Goal: Task Accomplishment & Management: Manage account settings

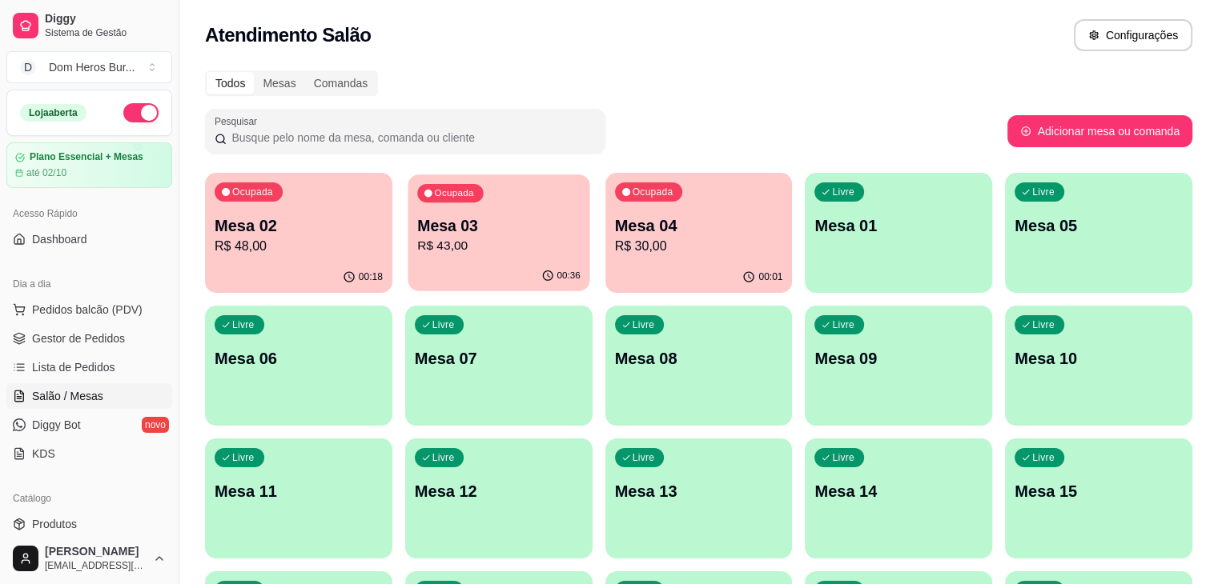
click at [473, 239] on p "R$ 43,00" at bounding box center [498, 246] width 163 height 18
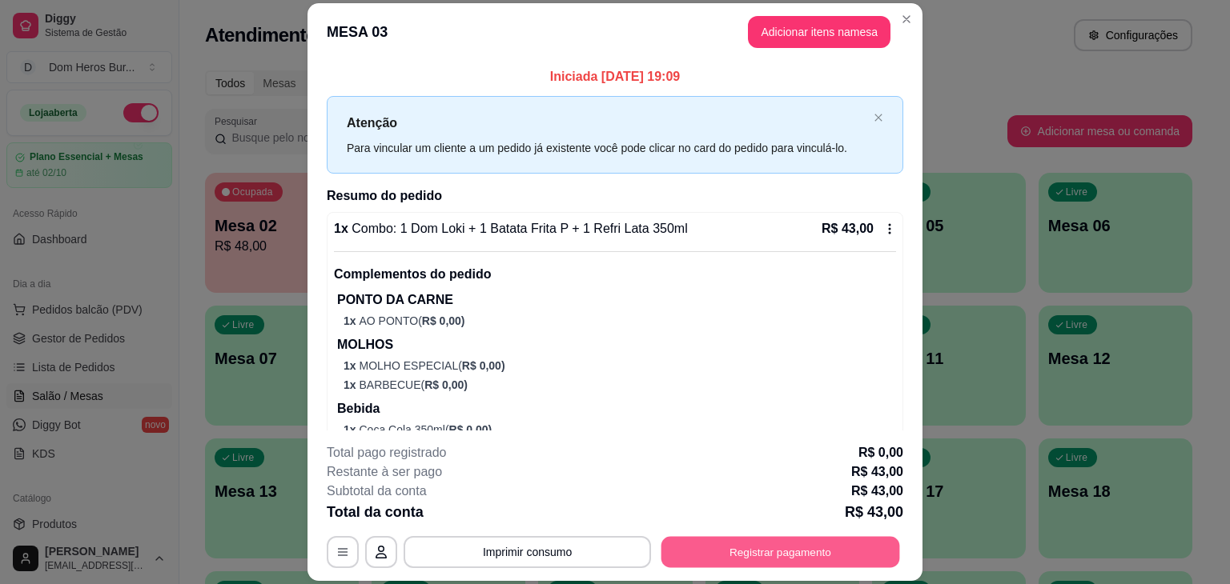
click at [686, 555] on button "Registrar pagamento" at bounding box center [780, 552] width 239 height 31
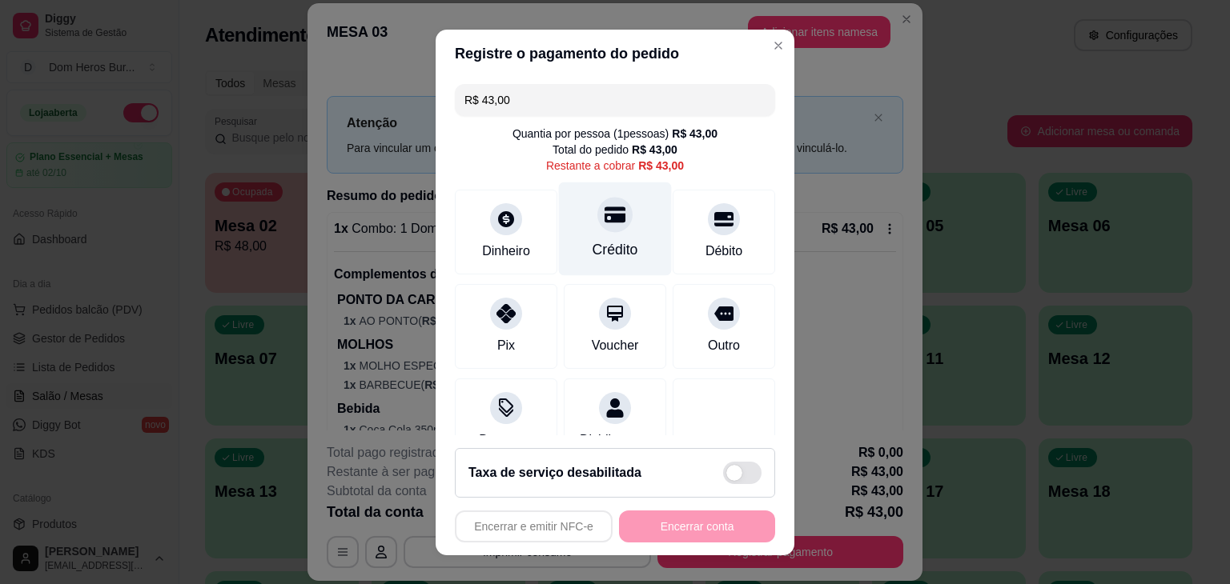
click at [616, 222] on div "Crédito" at bounding box center [615, 229] width 113 height 94
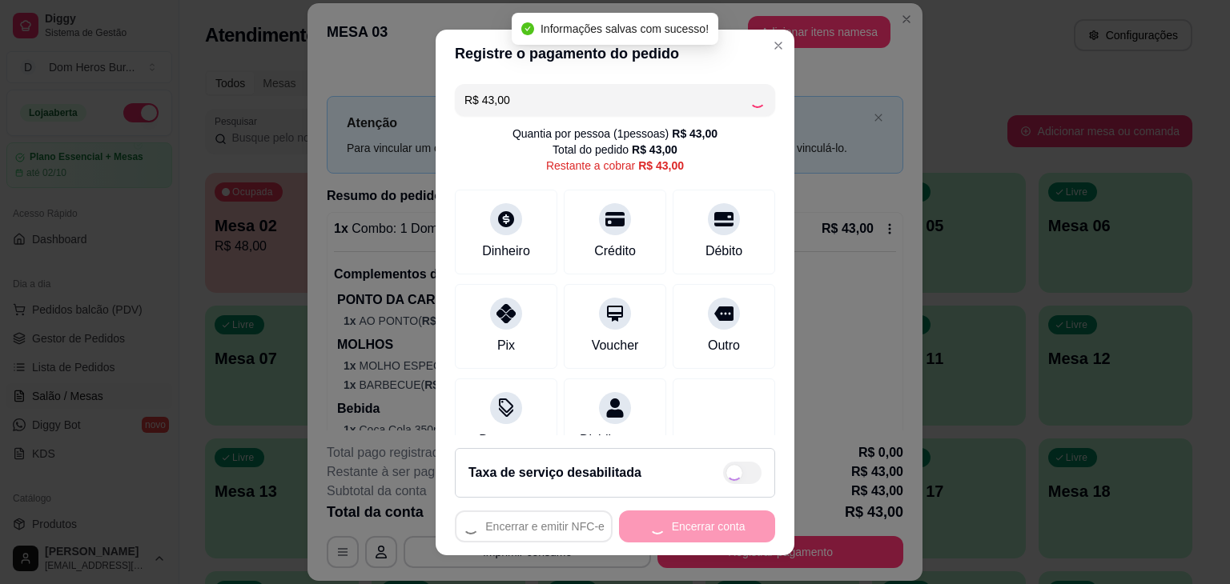
type input "R$ 0,00"
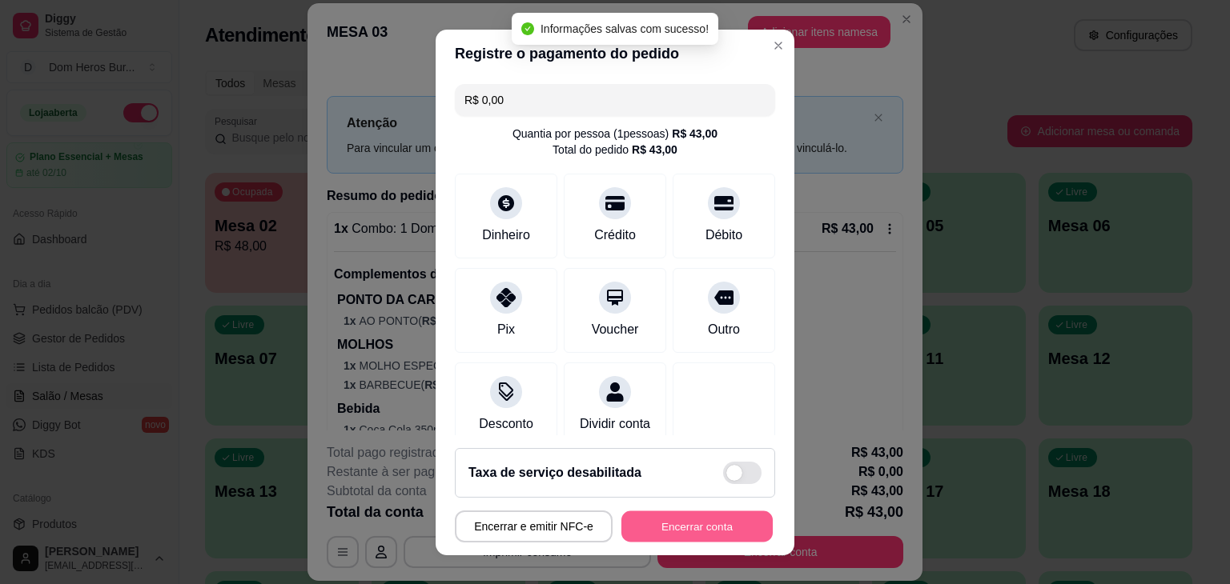
click at [682, 529] on button "Encerrar conta" at bounding box center [696, 526] width 151 height 31
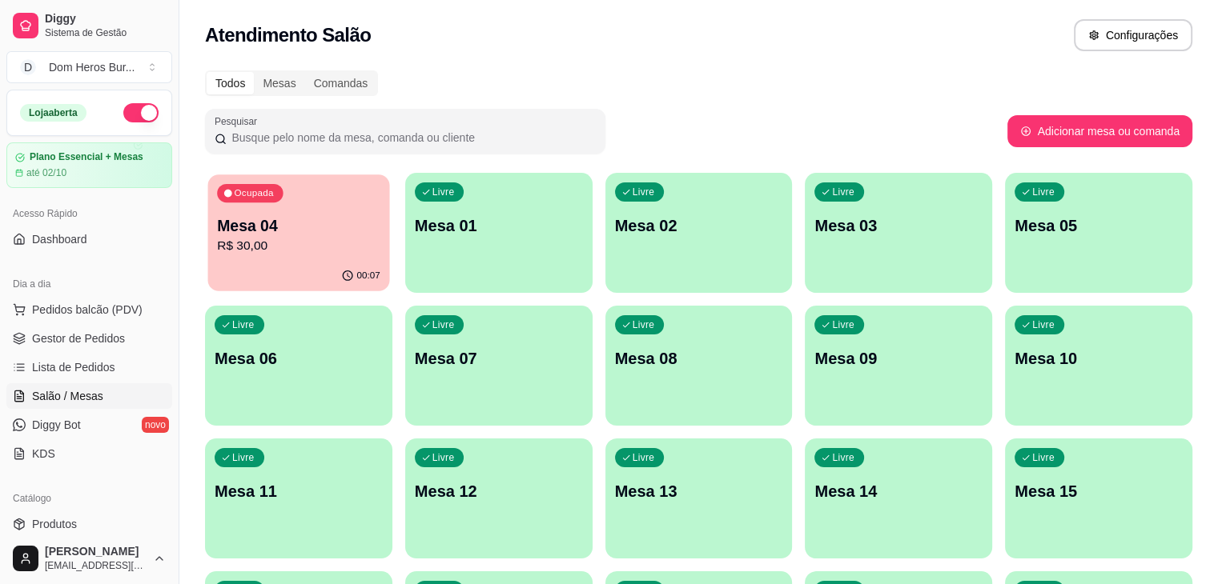
click at [275, 270] on div "00:07" at bounding box center [299, 276] width 182 height 30
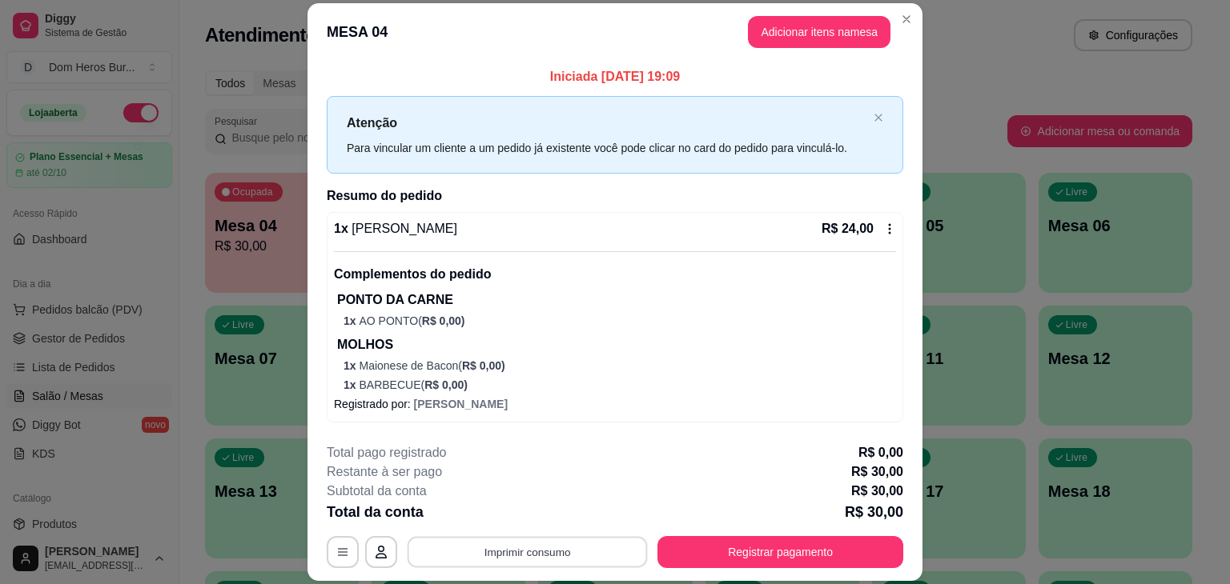
click at [575, 552] on button "Imprimir consumo" at bounding box center [527, 552] width 240 height 31
click at [556, 511] on button "IMPRESSORA" at bounding box center [526, 516] width 116 height 26
click at [497, 500] on div "Subtotal da conta R$ 30,00" at bounding box center [615, 491] width 576 height 19
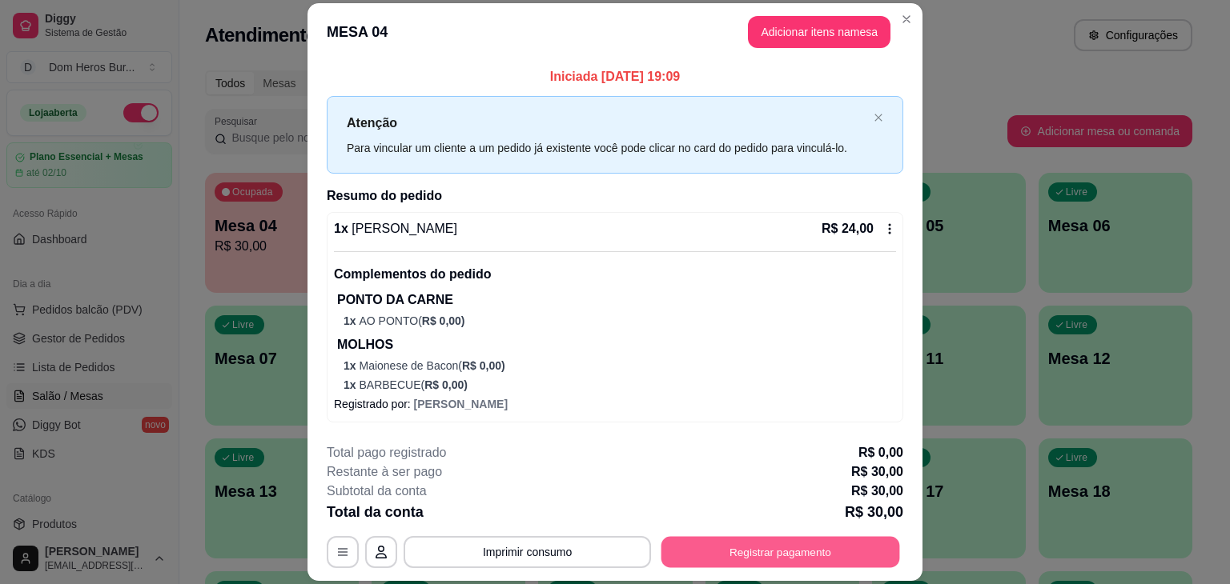
click at [728, 549] on button "Registrar pagamento" at bounding box center [780, 552] width 239 height 31
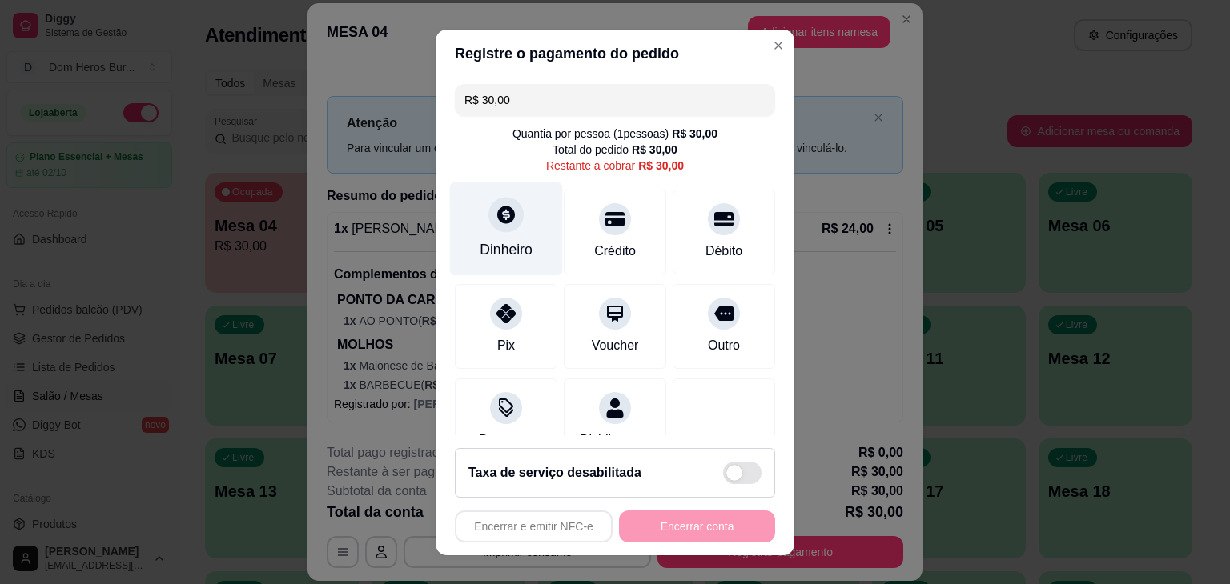
click at [513, 246] on div "Dinheiro" at bounding box center [506, 249] width 53 height 21
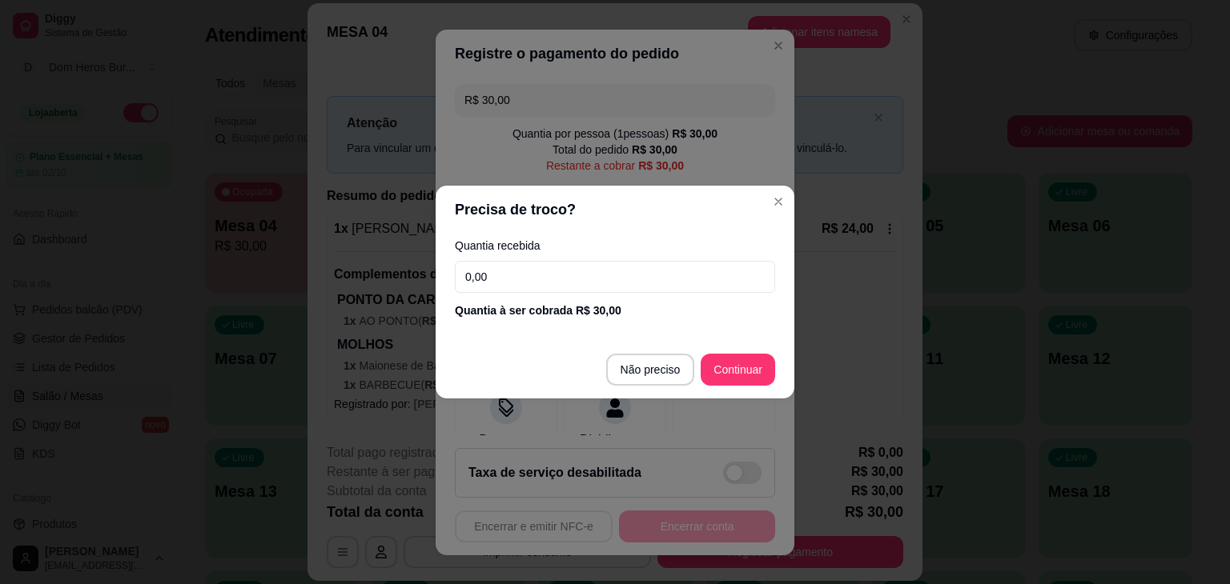
click at [514, 275] on input "0,00" at bounding box center [615, 277] width 320 height 32
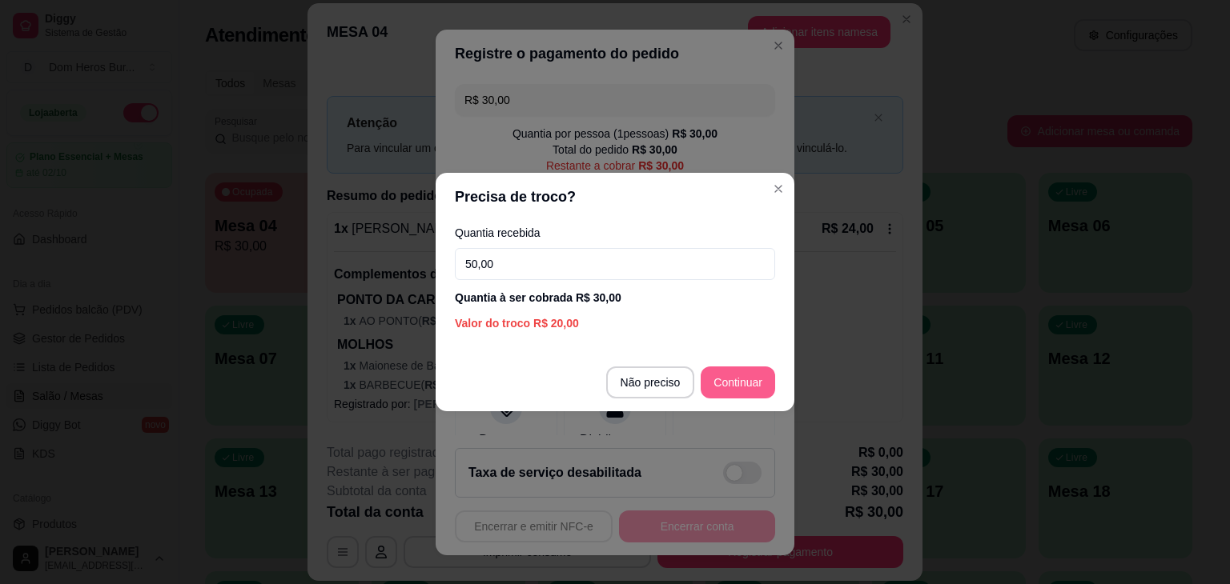
type input "50,00"
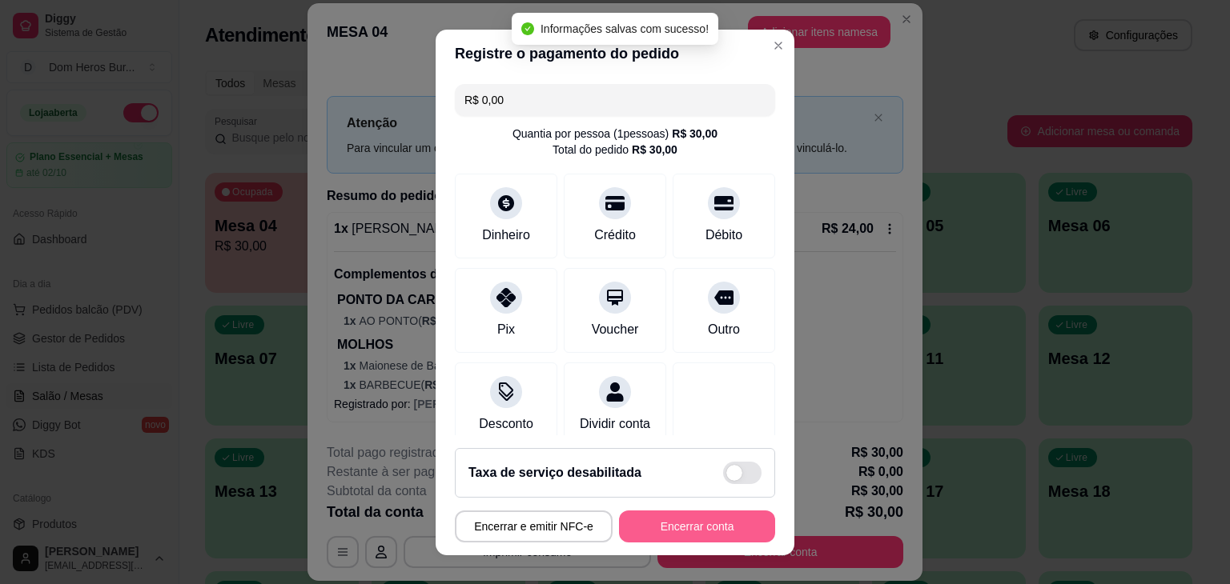
type input "R$ 0,00"
click at [676, 522] on button "Encerrar conta" at bounding box center [696, 526] width 151 height 31
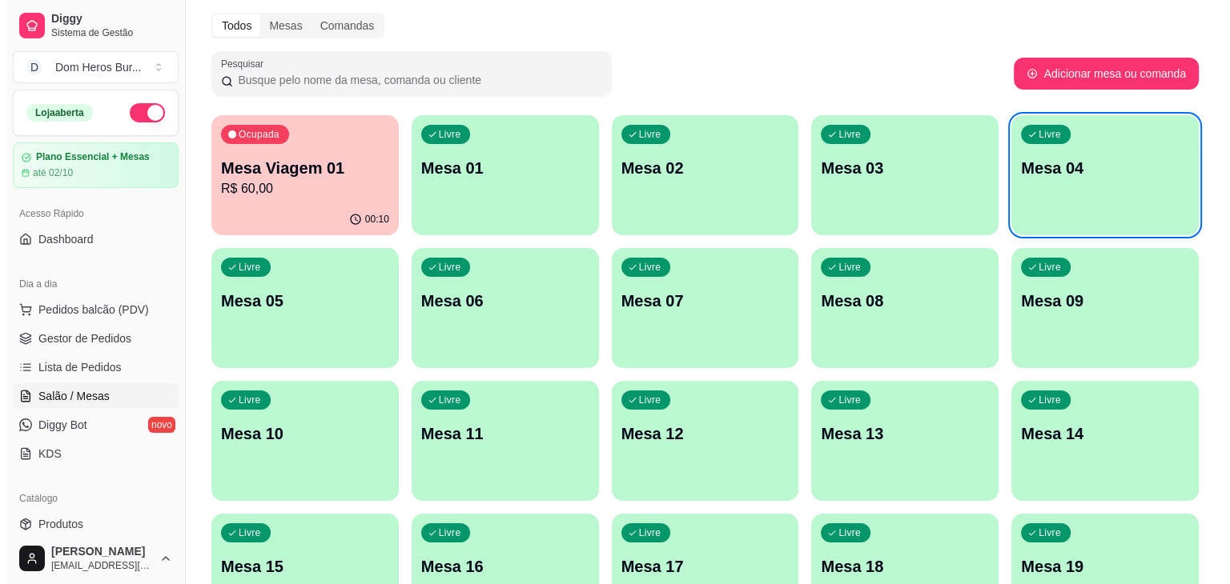
scroll to position [96, 0]
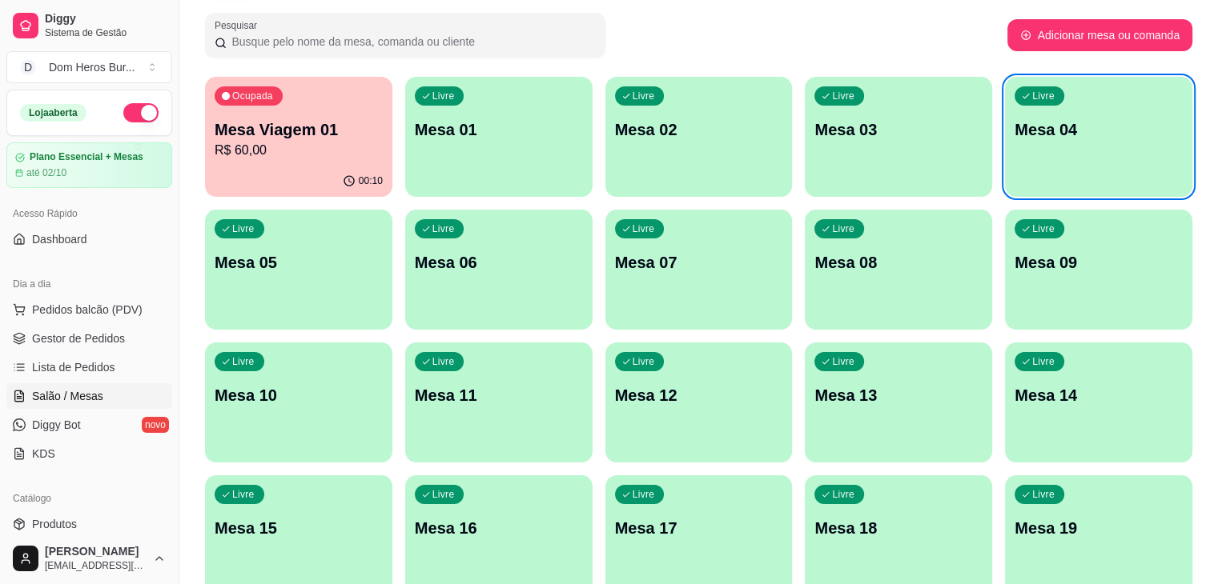
click at [307, 144] on p "R$ 60,00" at bounding box center [299, 150] width 168 height 19
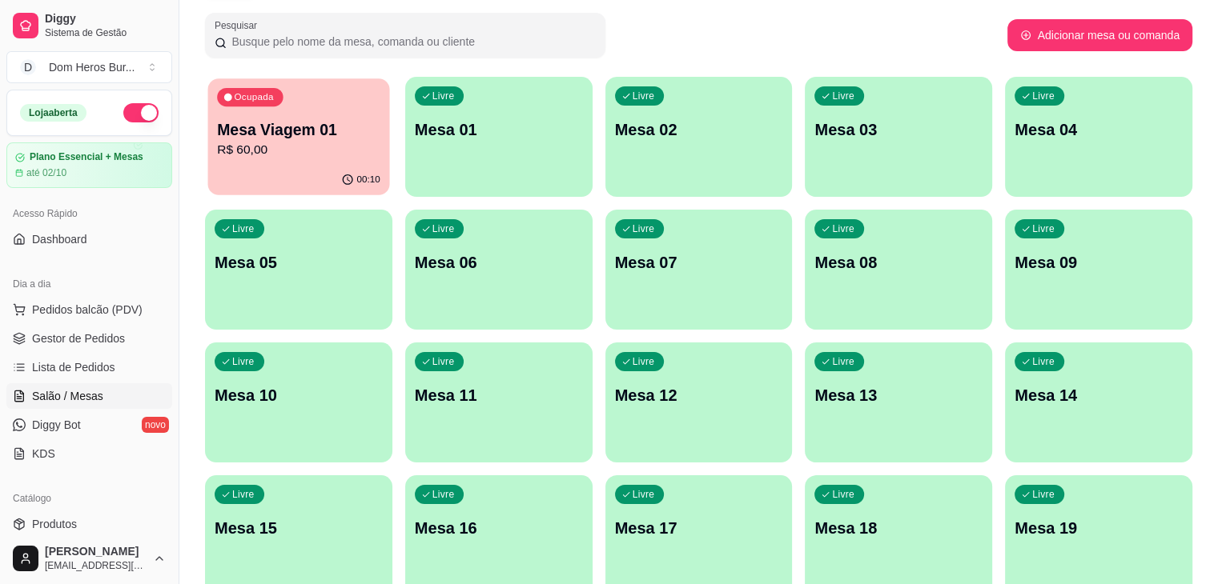
click at [233, 100] on span "Ocupada" at bounding box center [255, 97] width 44 height 13
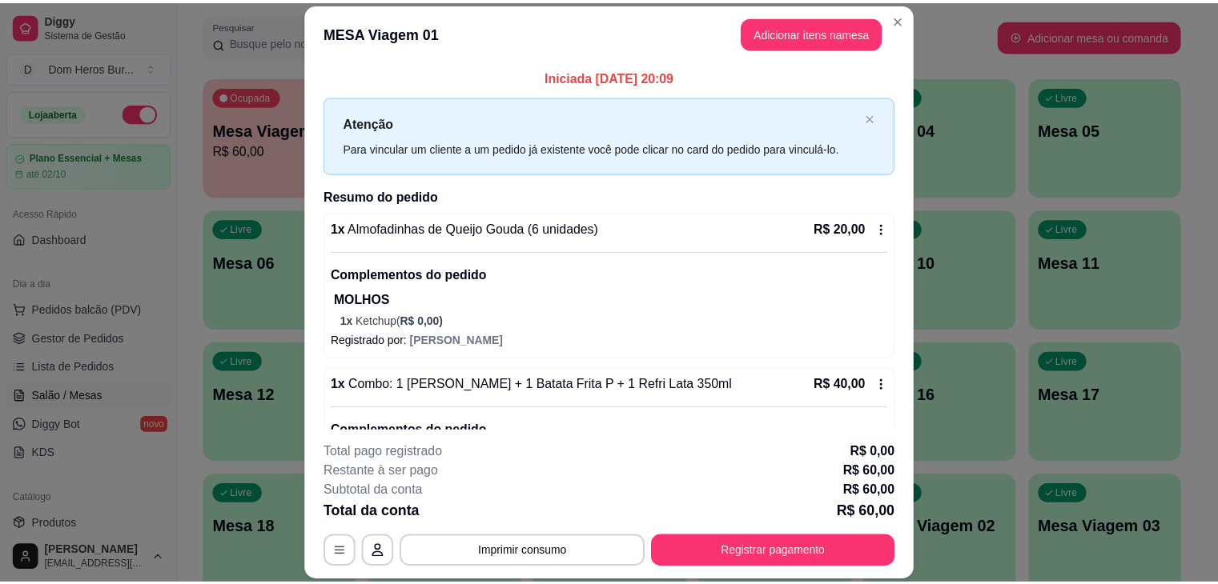
scroll to position [217, 0]
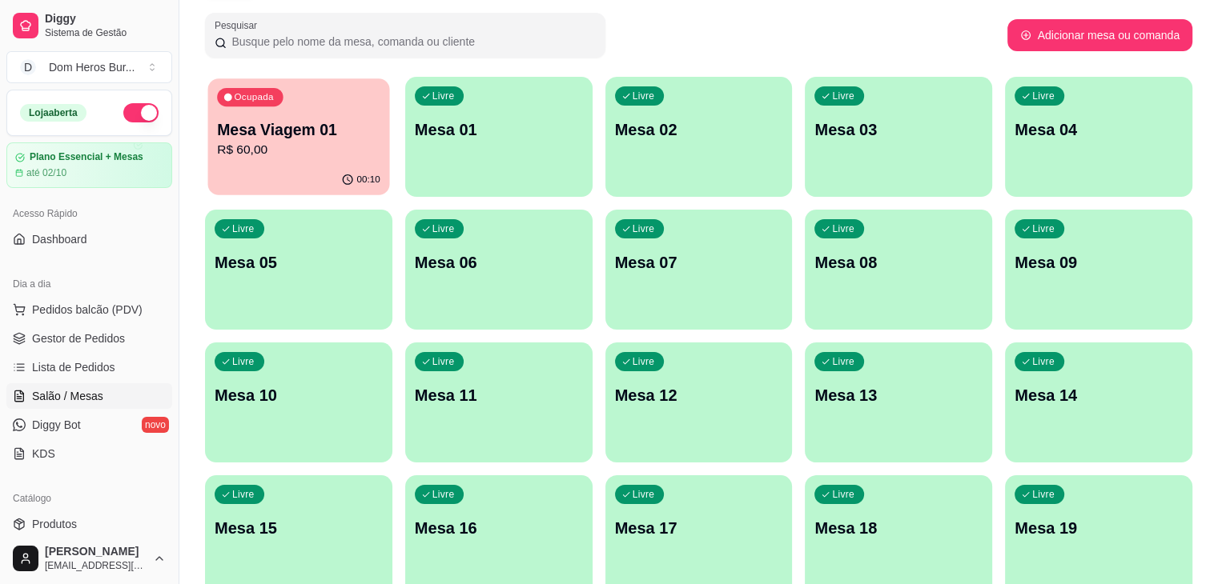
click at [343, 100] on div "Ocupada Mesa Viagem 01 R$ 60,00" at bounding box center [299, 121] width 182 height 86
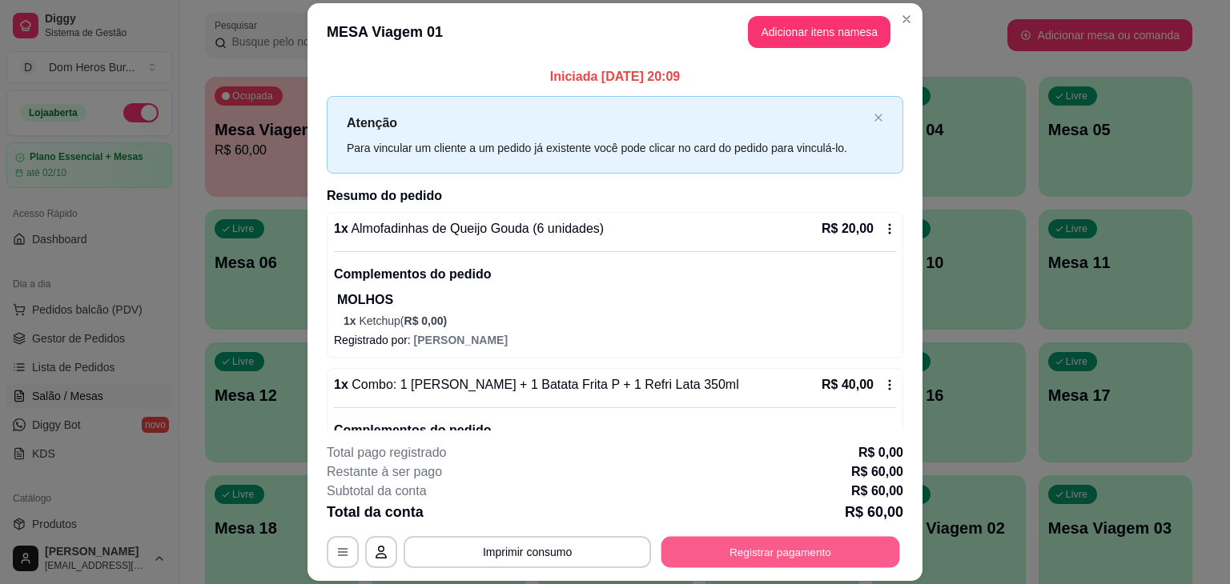
click at [736, 552] on button "Registrar pagamento" at bounding box center [780, 552] width 239 height 31
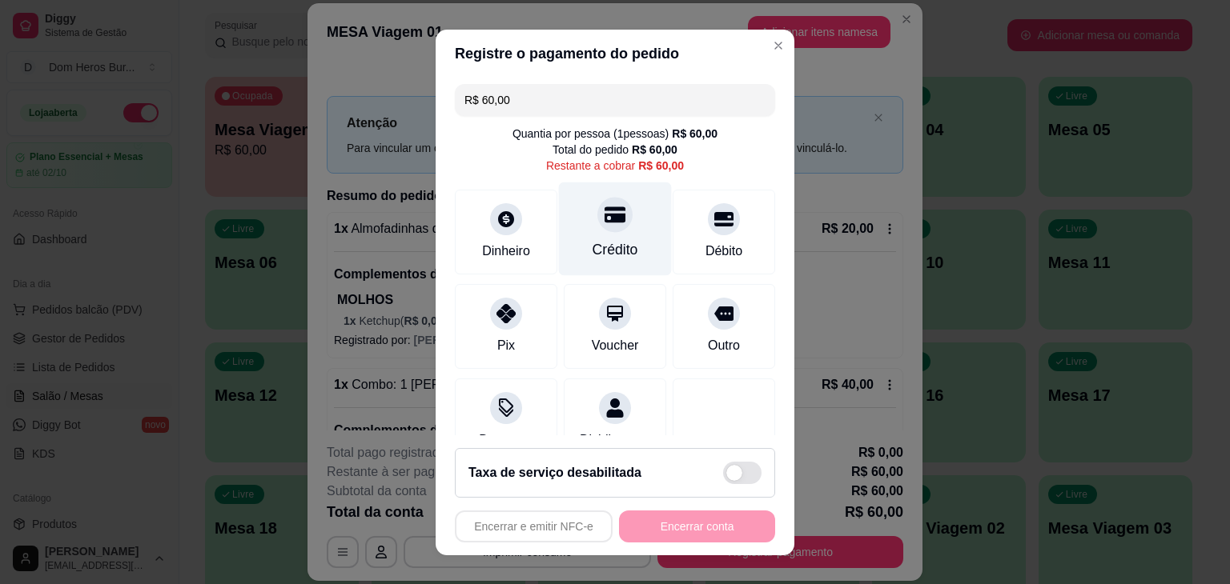
click at [611, 252] on div "Crédito" at bounding box center [615, 249] width 46 height 21
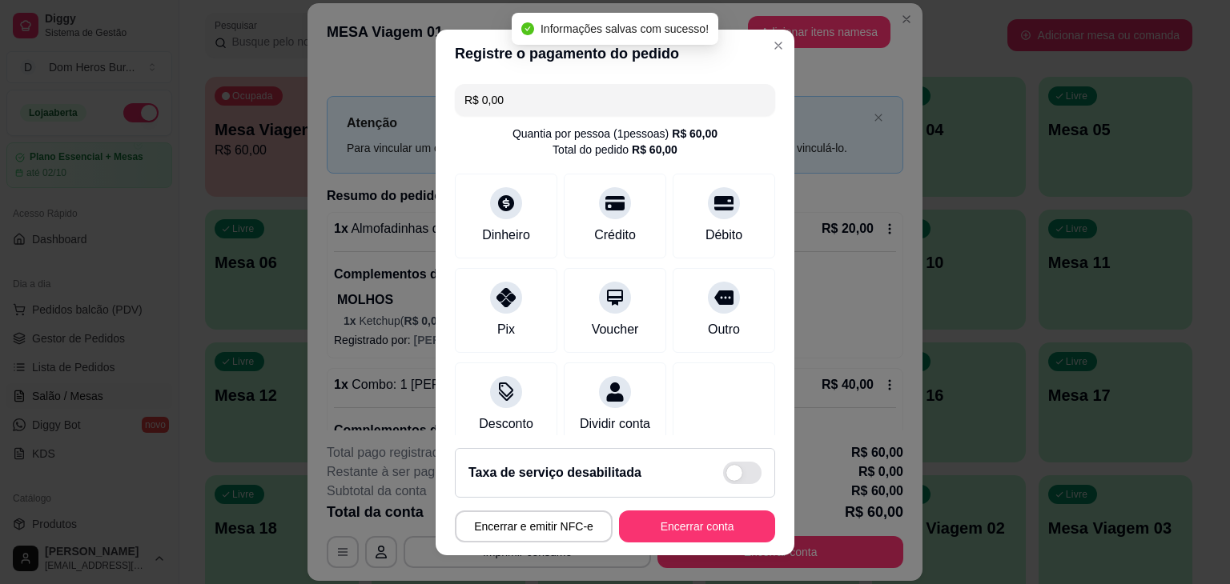
type input "R$ 0,00"
click at [686, 522] on button "Encerrar conta" at bounding box center [696, 526] width 151 height 31
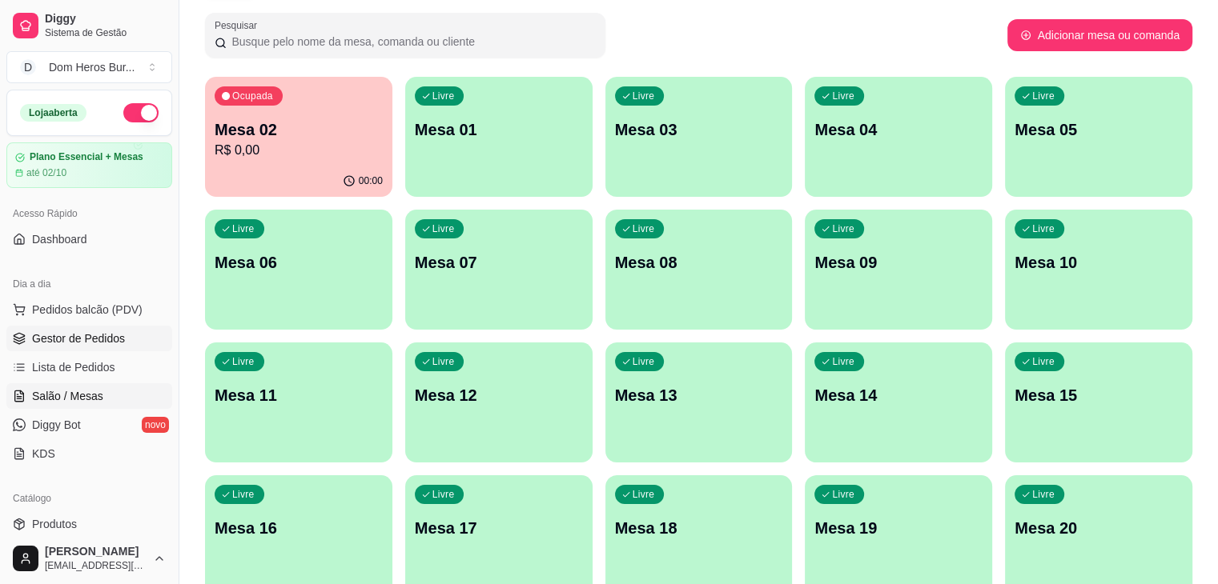
click at [123, 337] on link "Gestor de Pedidos" at bounding box center [89, 339] width 166 height 26
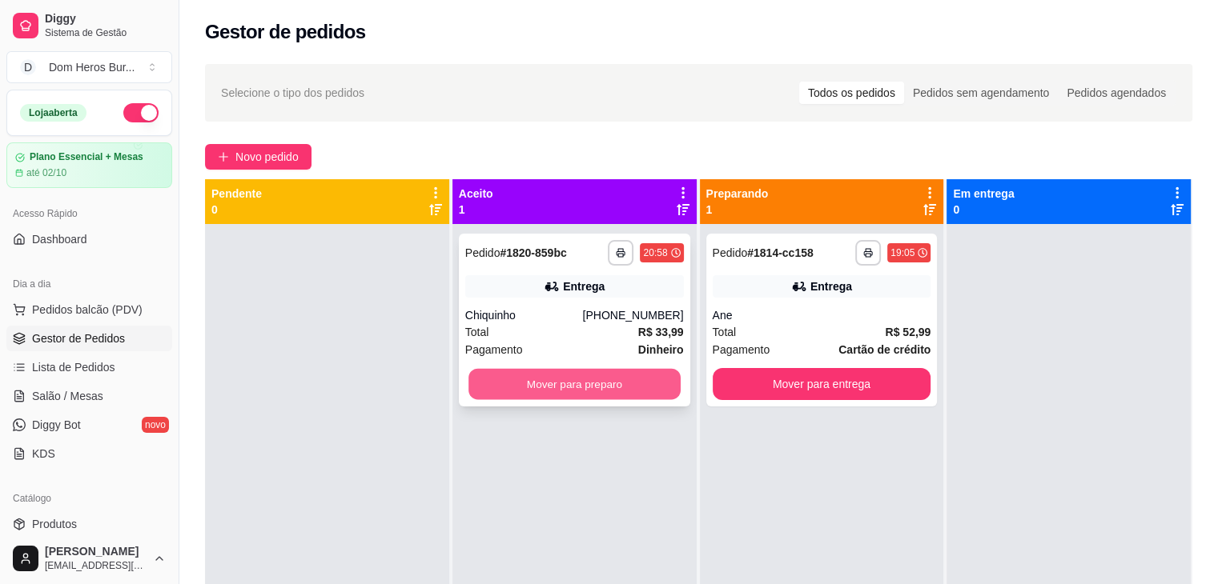
click at [592, 383] on button "Mover para preparo" at bounding box center [574, 384] width 212 height 31
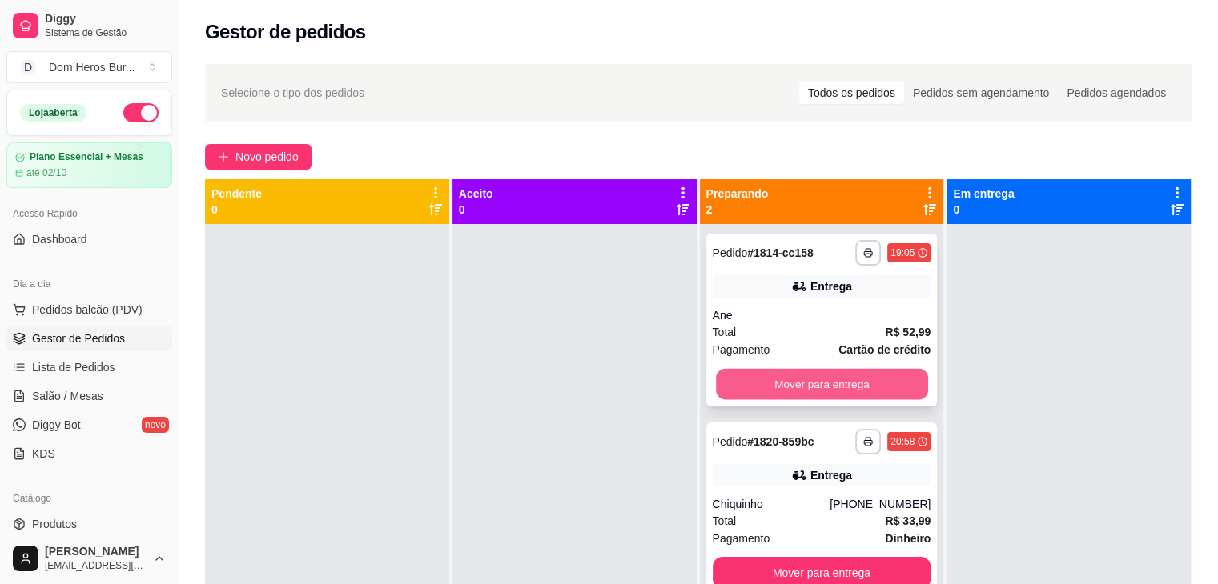
click at [827, 379] on button "Mover para entrega" at bounding box center [822, 384] width 212 height 31
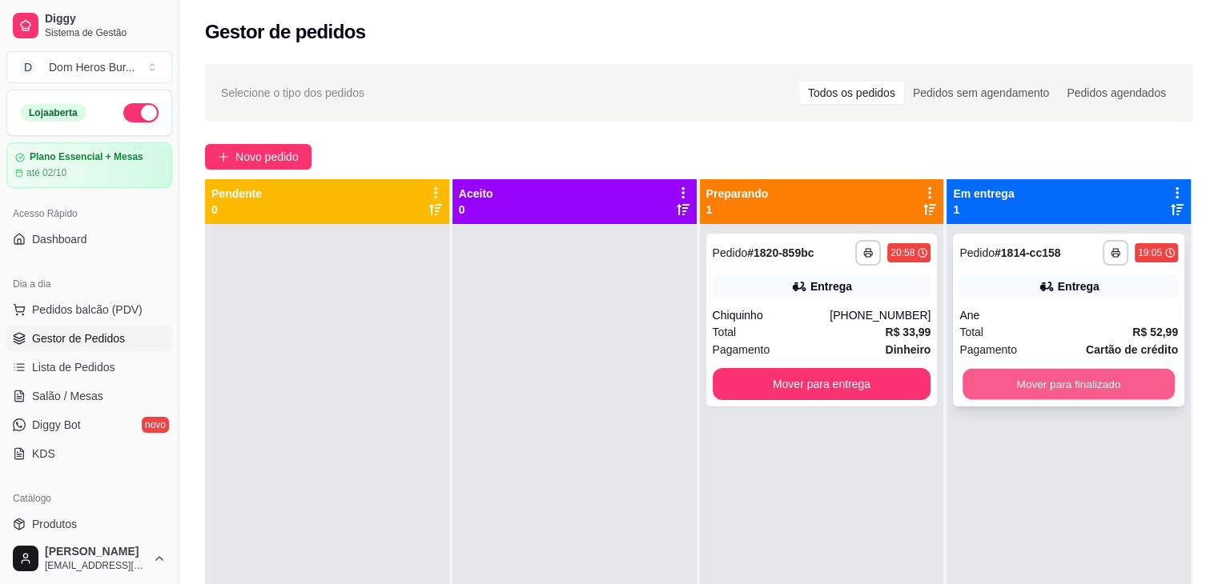
click at [1101, 383] on button "Mover para finalizado" at bounding box center [1068, 384] width 212 height 31
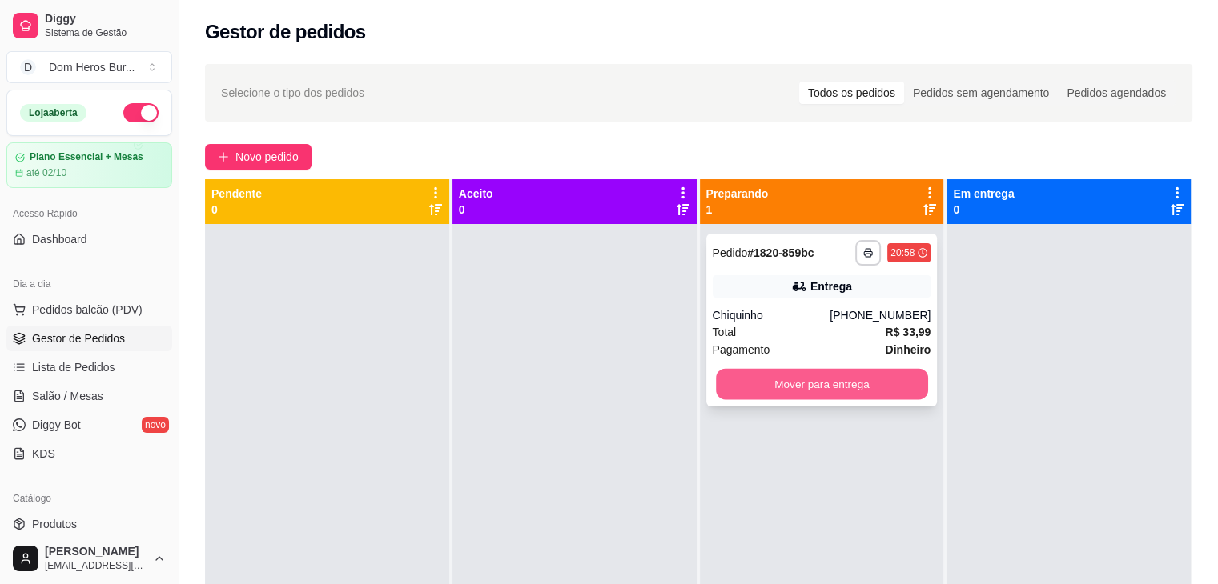
click at [773, 373] on button "Mover para entrega" at bounding box center [822, 384] width 212 height 31
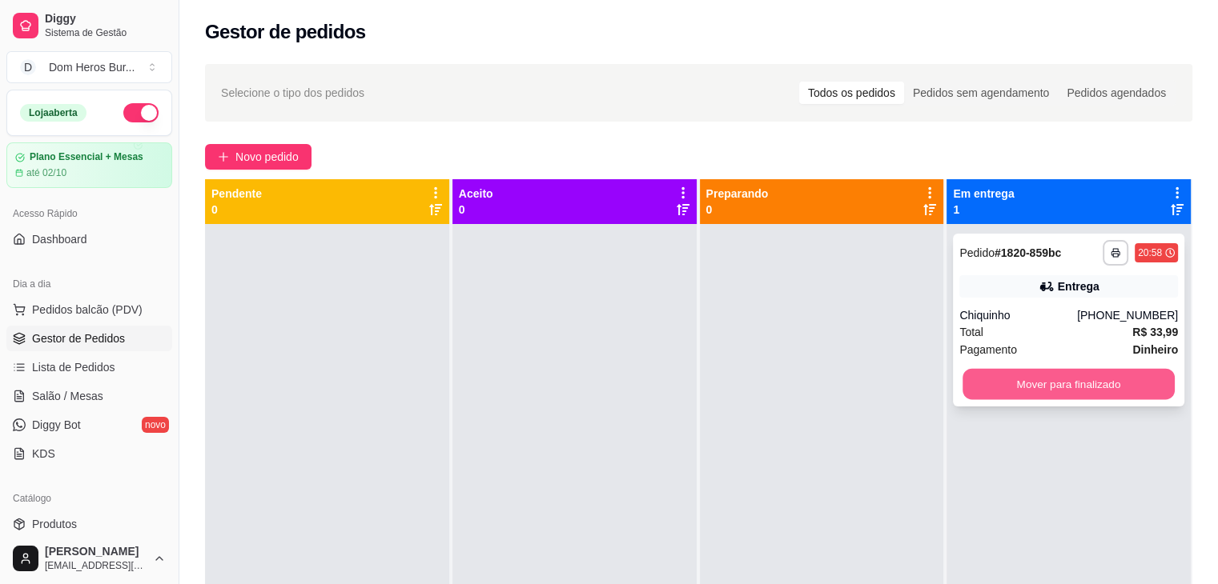
click at [1024, 376] on button "Mover para finalizado" at bounding box center [1068, 384] width 212 height 31
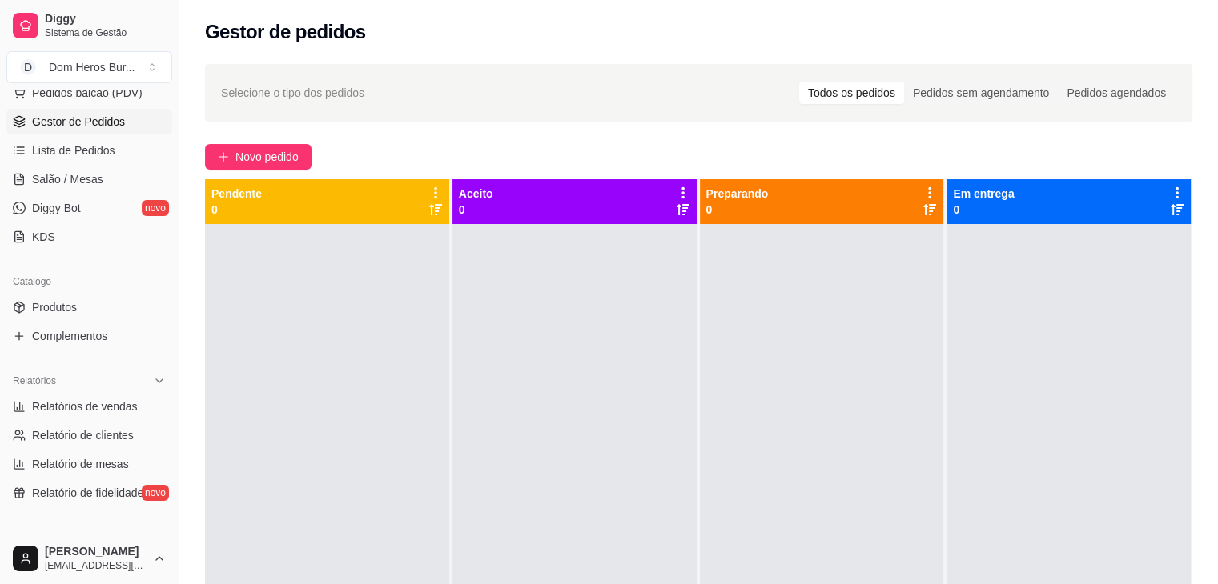
scroll to position [354, 0]
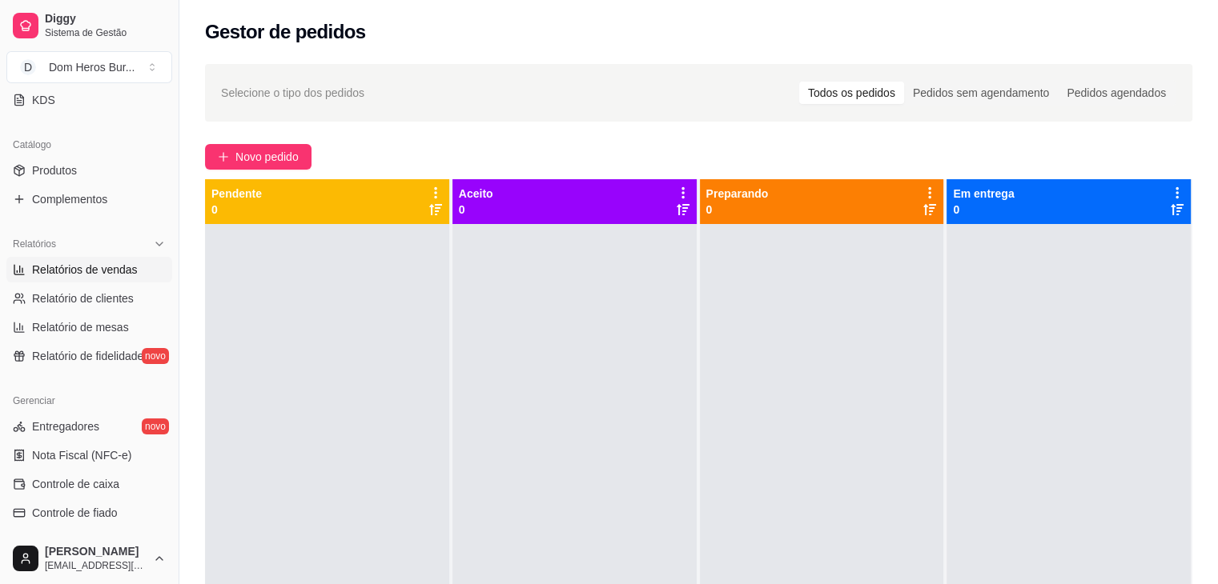
click at [106, 263] on span "Relatórios de vendas" at bounding box center [85, 270] width 106 height 16
select select "ALL"
select select "0"
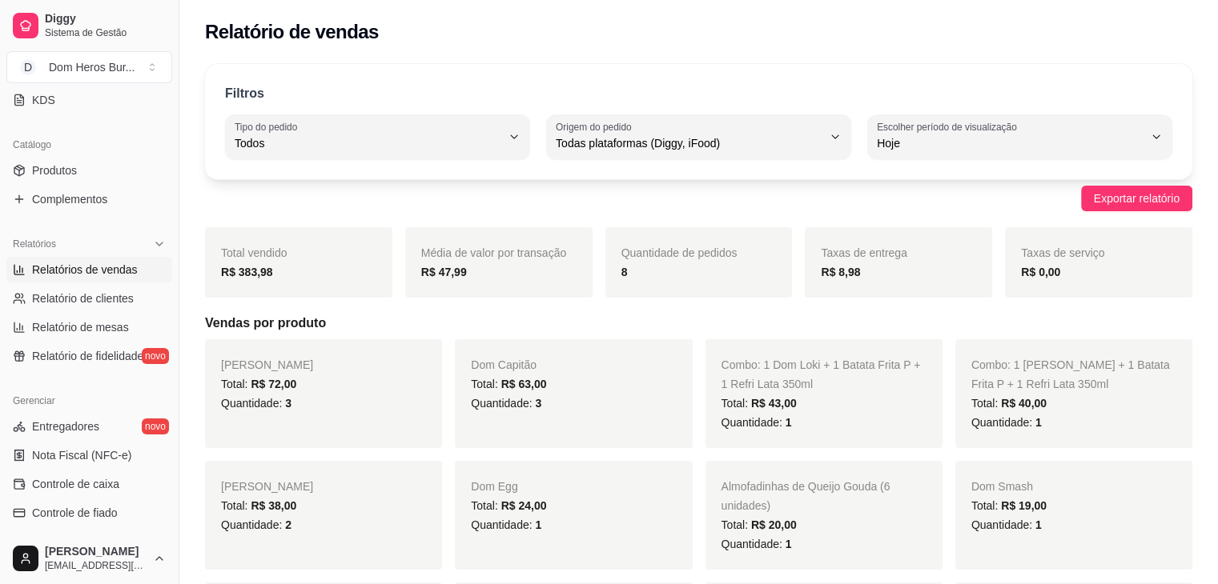
click at [0, 203] on div "Catálogo Produtos Complementos" at bounding box center [89, 172] width 179 height 93
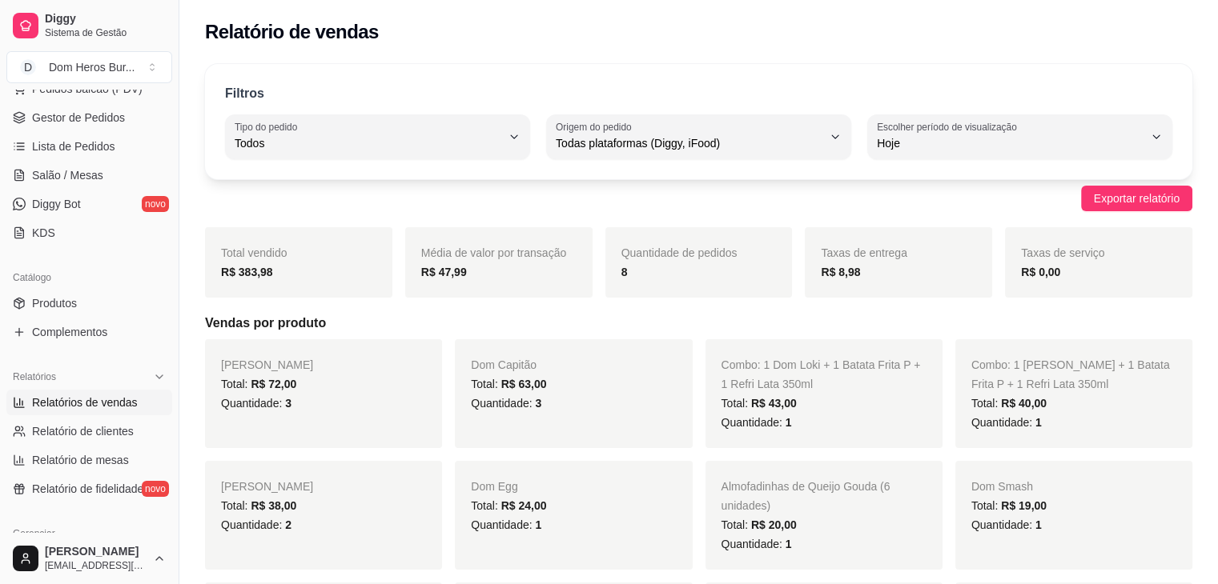
scroll to position [211, 0]
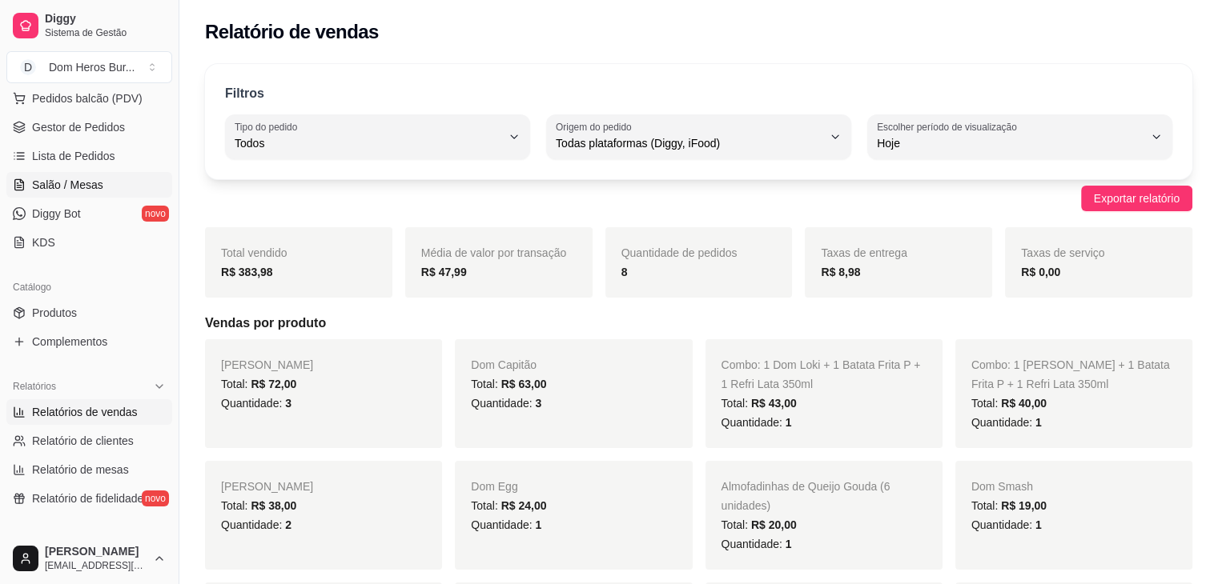
click at [126, 193] on link "Salão / Mesas" at bounding box center [89, 185] width 166 height 26
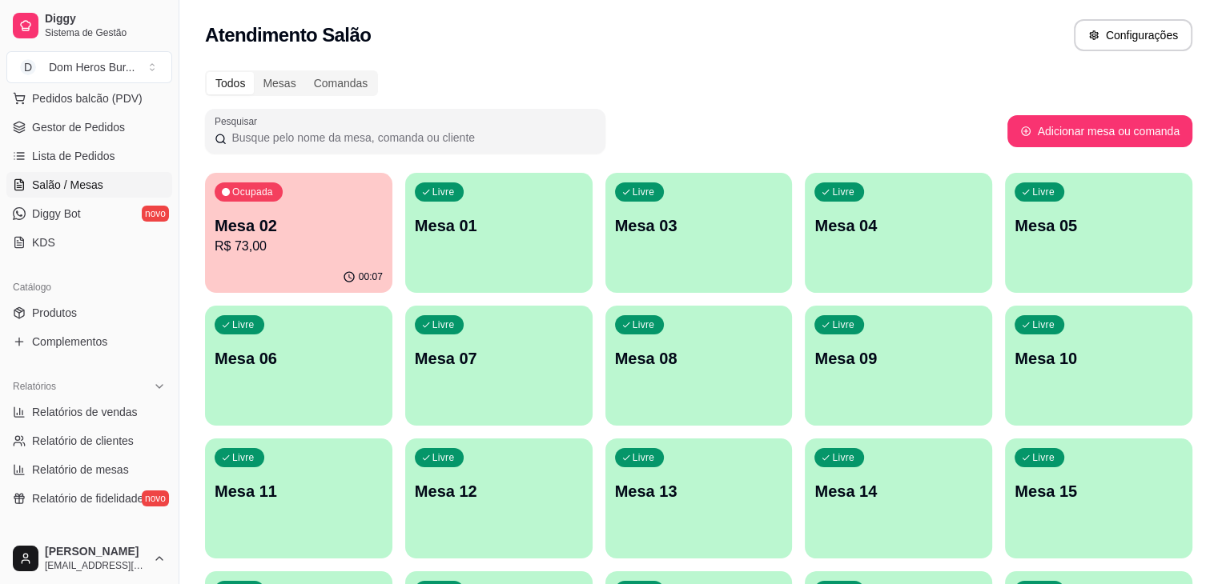
scroll to position [243, 0]
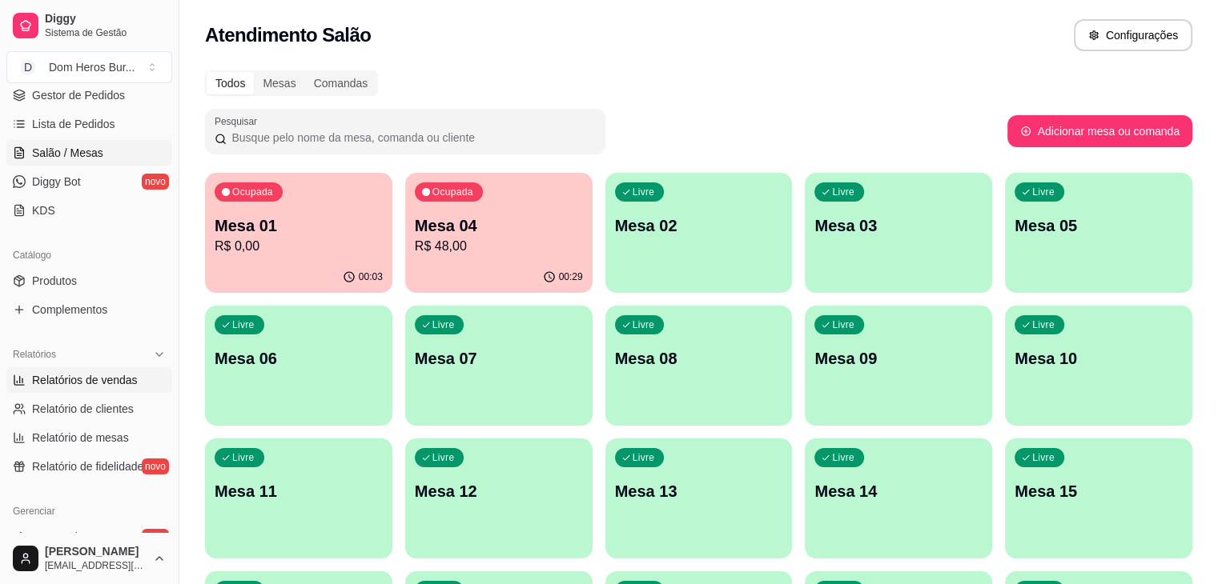
click at [128, 382] on span "Relatórios de vendas" at bounding box center [85, 380] width 106 height 16
select select "ALL"
select select "0"
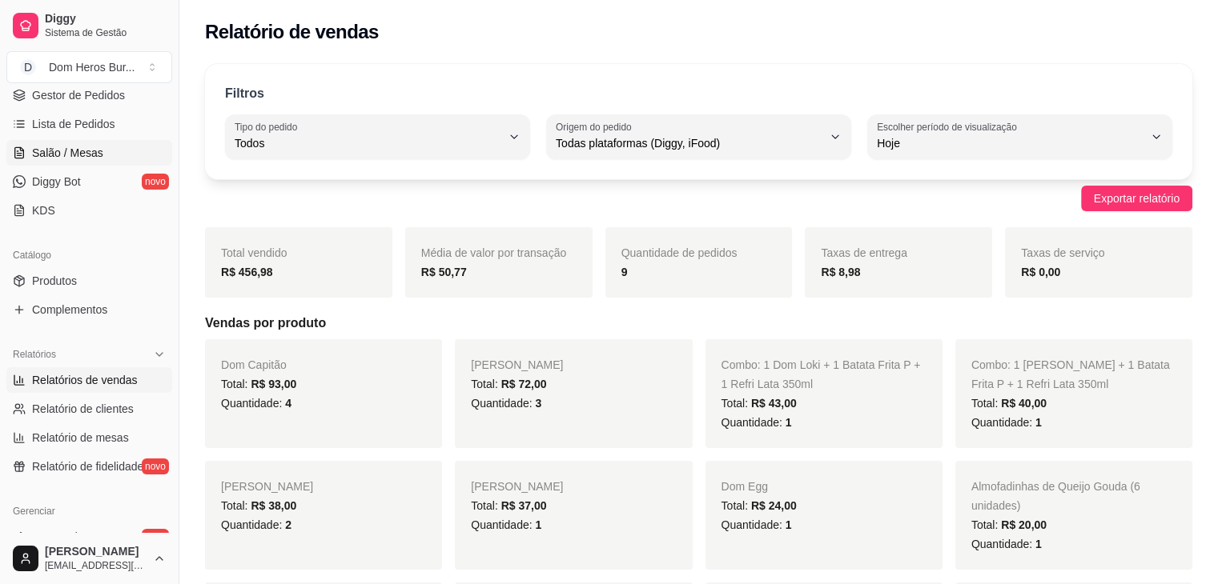
click at [113, 149] on link "Salão / Mesas" at bounding box center [89, 153] width 166 height 26
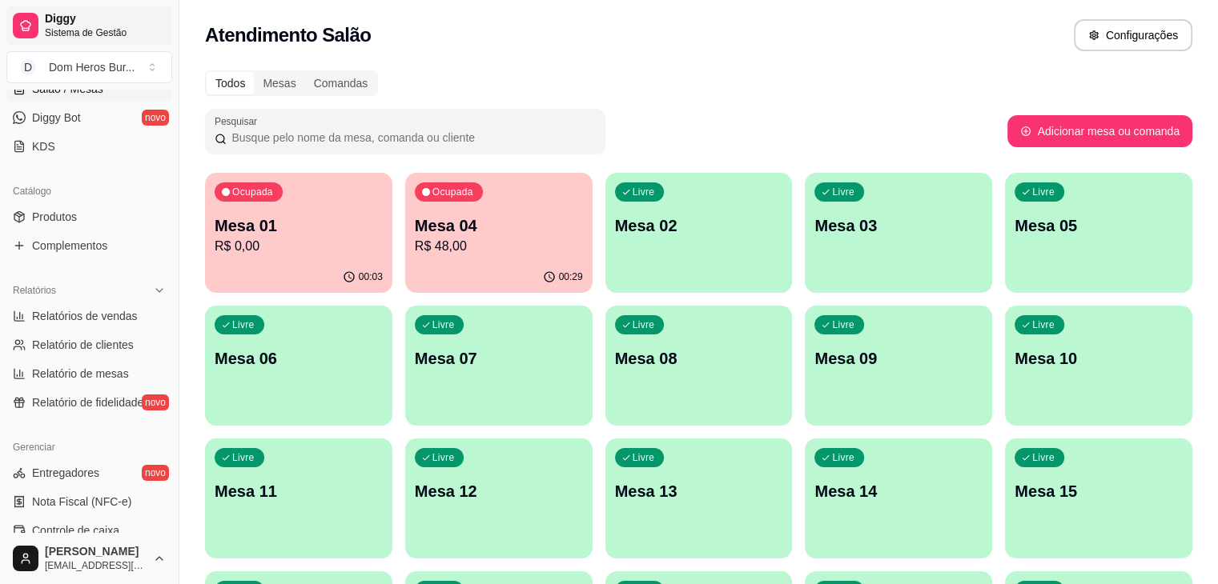
scroll to position [339, 0]
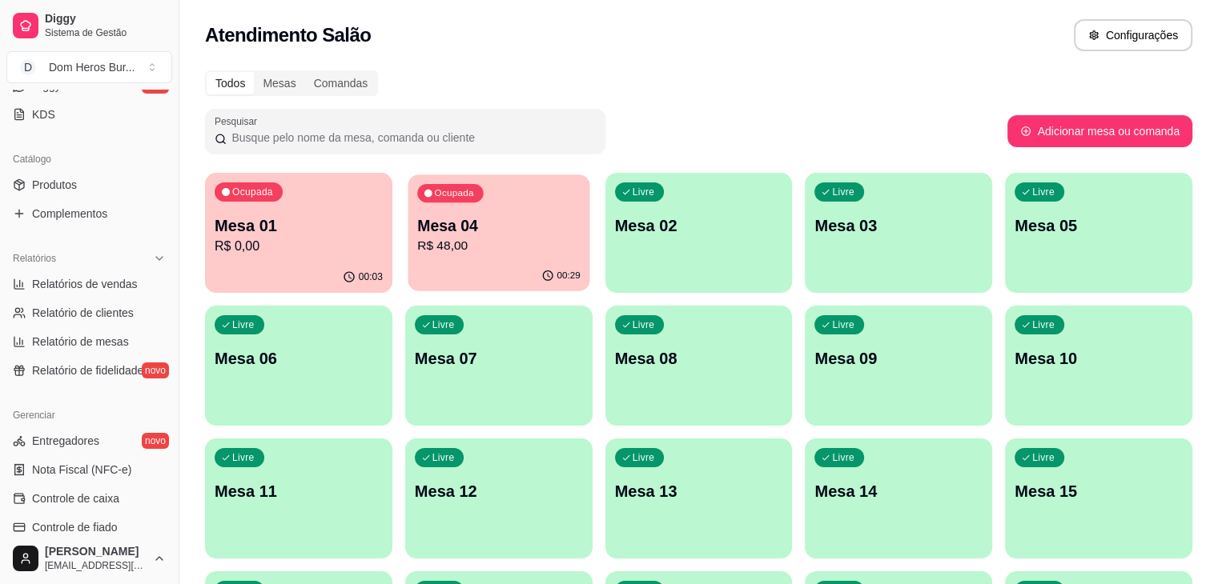
click at [417, 255] on p "R$ 48,00" at bounding box center [498, 246] width 163 height 18
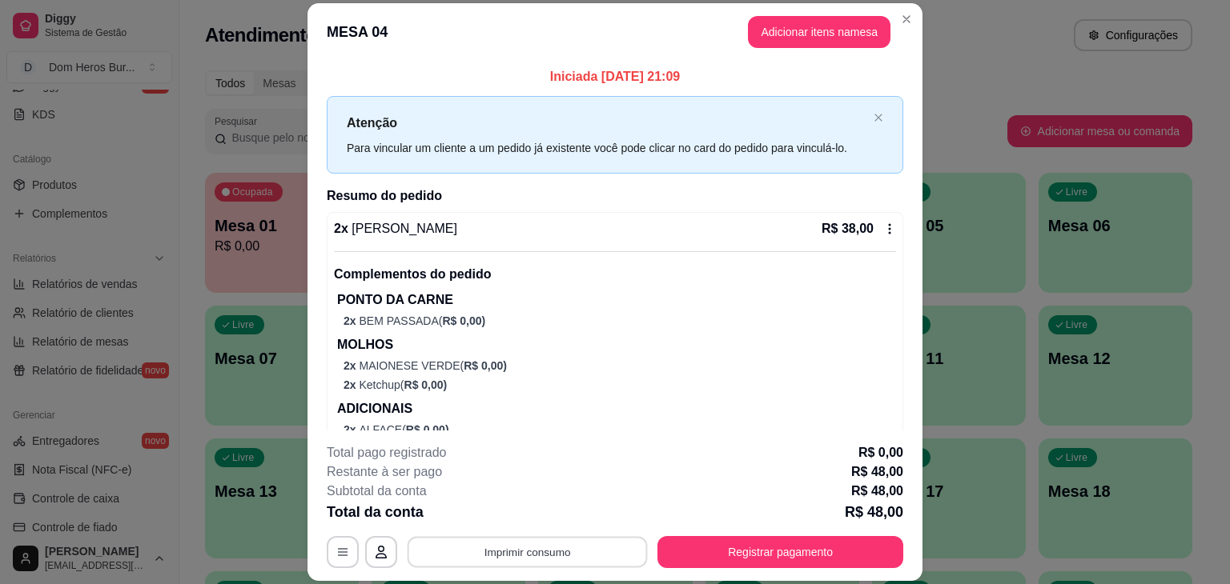
click at [528, 541] on button "Imprimir consumo" at bounding box center [527, 552] width 240 height 31
click at [517, 516] on button "IMPRESSORA" at bounding box center [526, 515] width 112 height 25
click at [781, 568] on div "**********" at bounding box center [615, 552] width 576 height 32
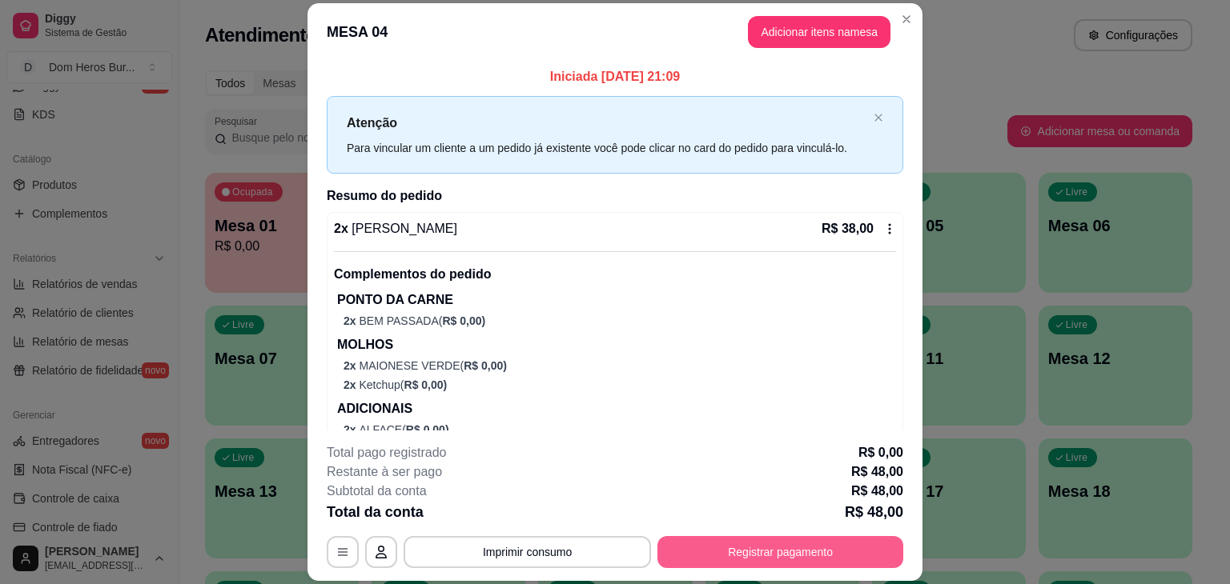
click at [781, 563] on div "**********" at bounding box center [615, 552] width 576 height 32
click at [781, 563] on button "Registrar pagamento" at bounding box center [780, 552] width 239 height 31
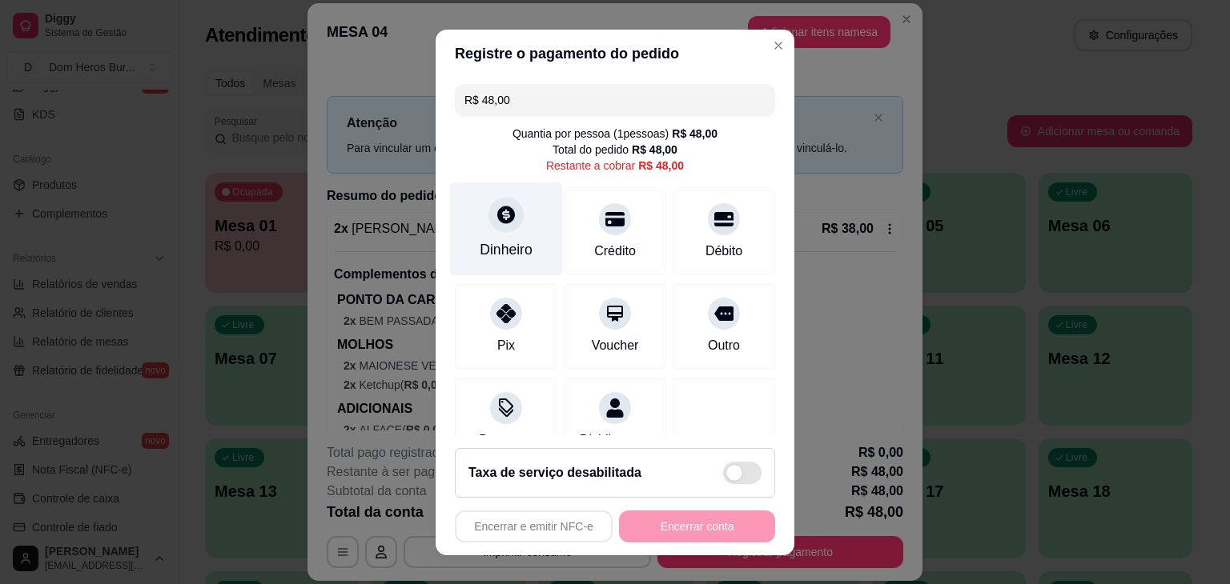
click at [496, 214] on icon at bounding box center [506, 214] width 21 height 21
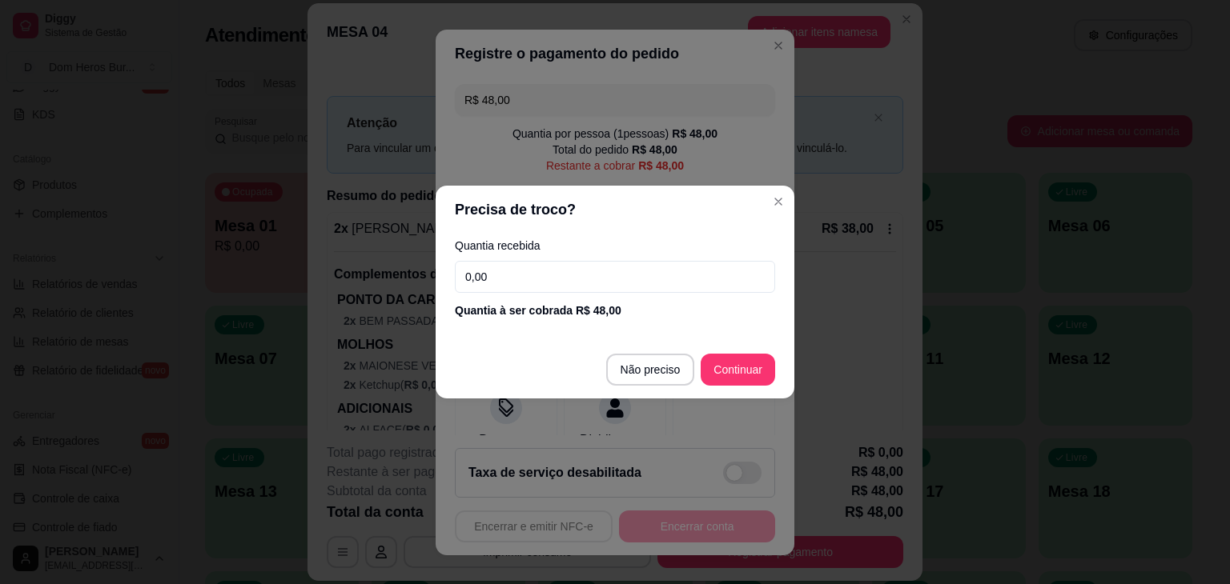
click at [490, 265] on input "0,00" at bounding box center [615, 277] width 320 height 32
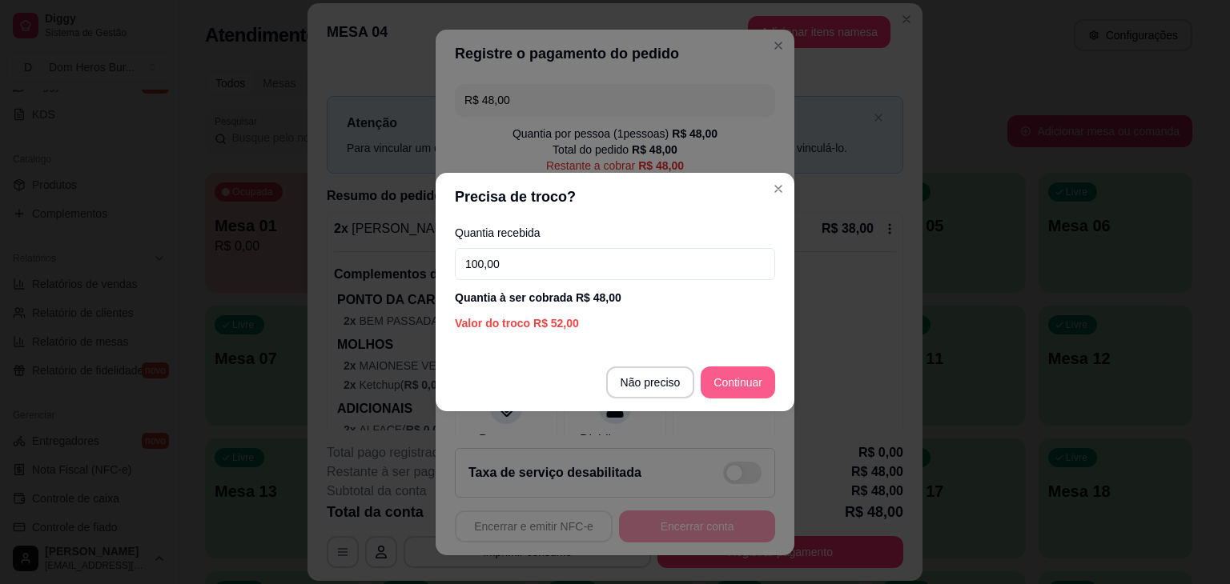
type input "100,00"
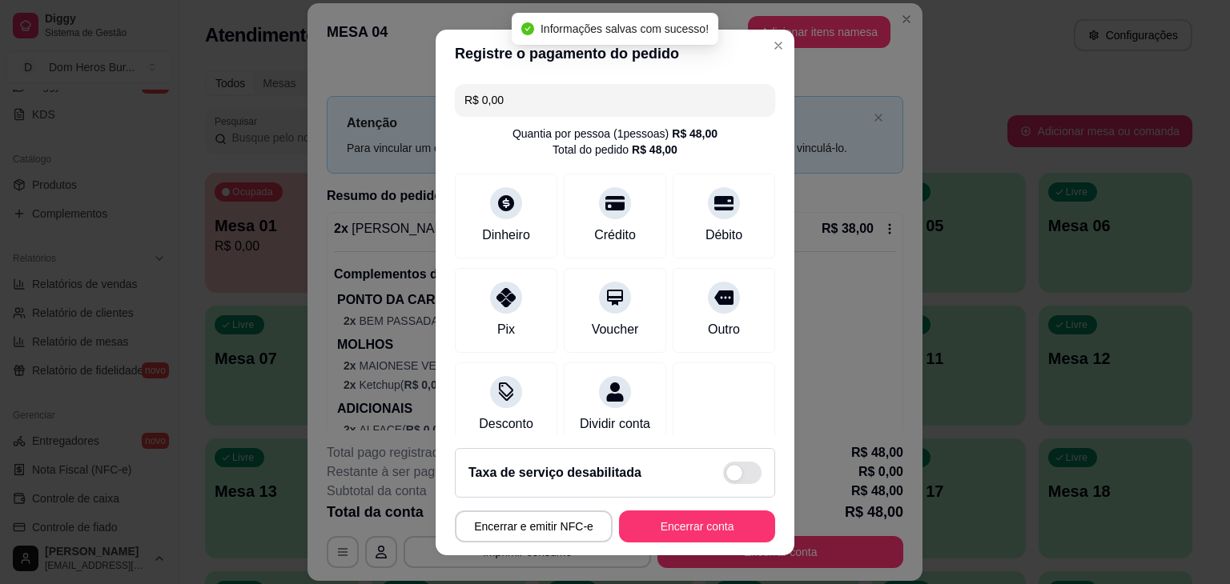
type input "R$ 0,00"
click at [711, 520] on button "Encerrar conta" at bounding box center [696, 526] width 151 height 31
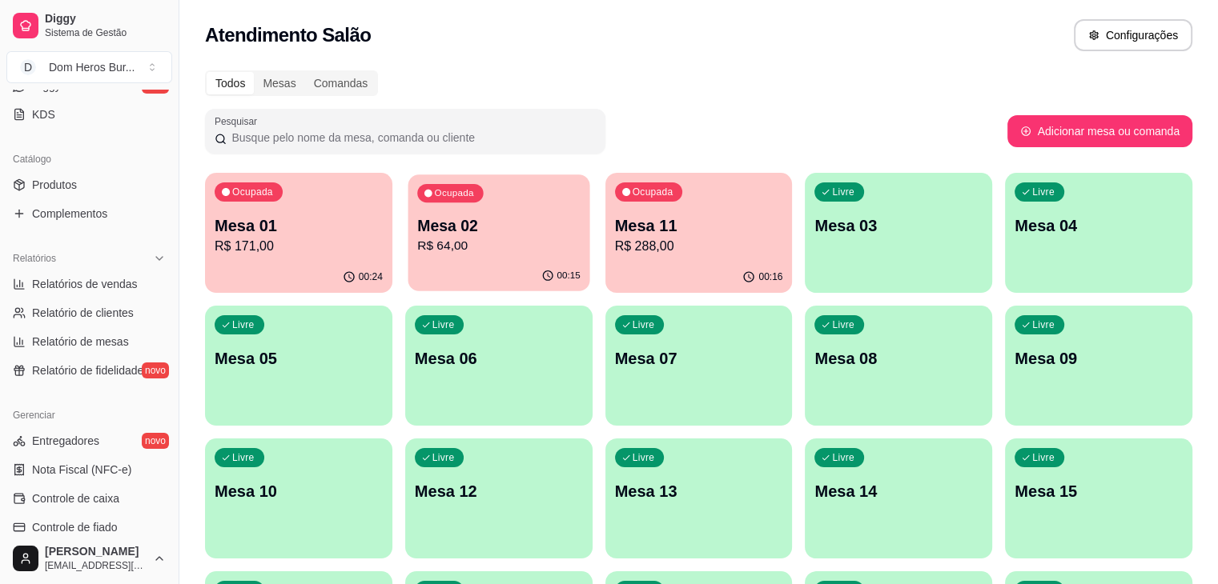
click at [417, 246] on p "R$ 64,00" at bounding box center [498, 246] width 163 height 18
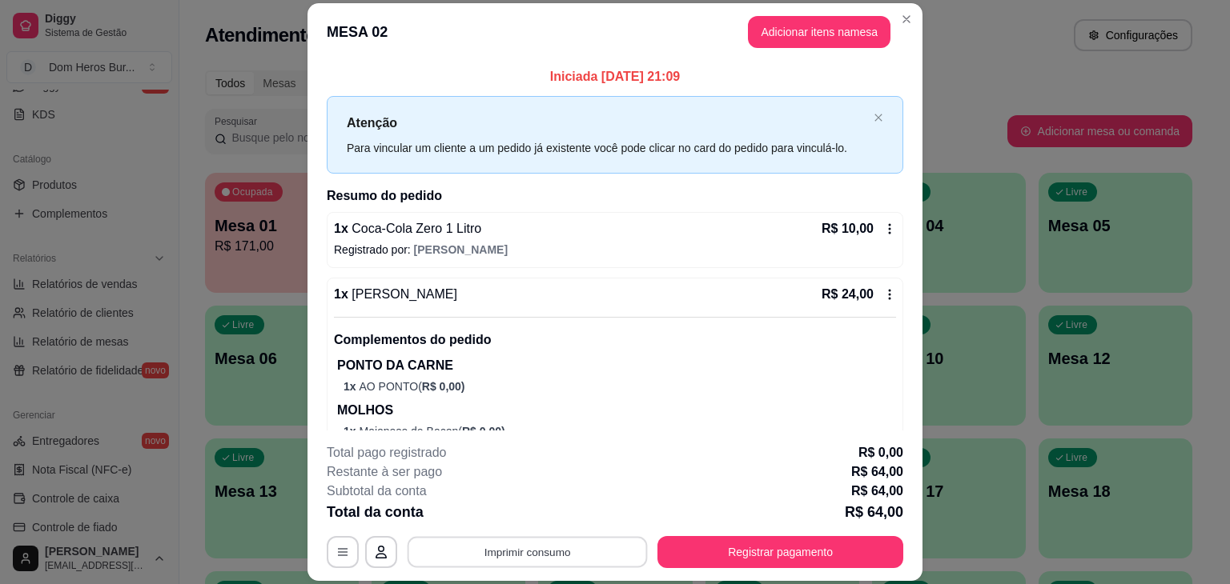
click at [486, 555] on button "Imprimir consumo" at bounding box center [527, 552] width 240 height 31
click at [482, 504] on button "IMPRESSORA" at bounding box center [526, 515] width 112 height 25
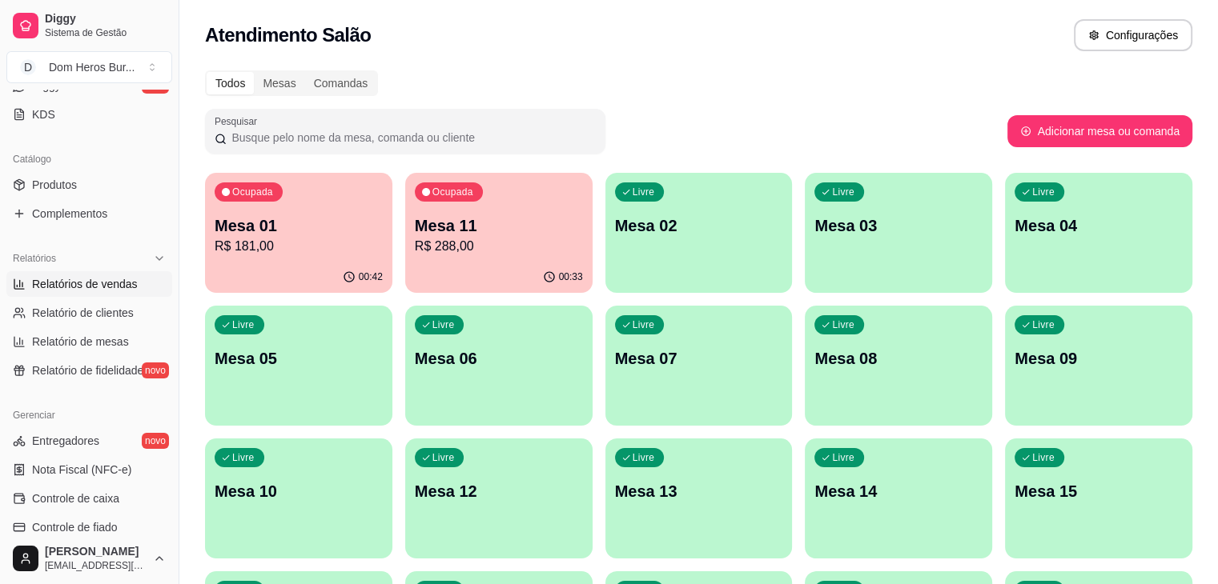
click at [109, 271] on link "Relatórios de vendas" at bounding box center [89, 284] width 166 height 26
select select "ALL"
select select "0"
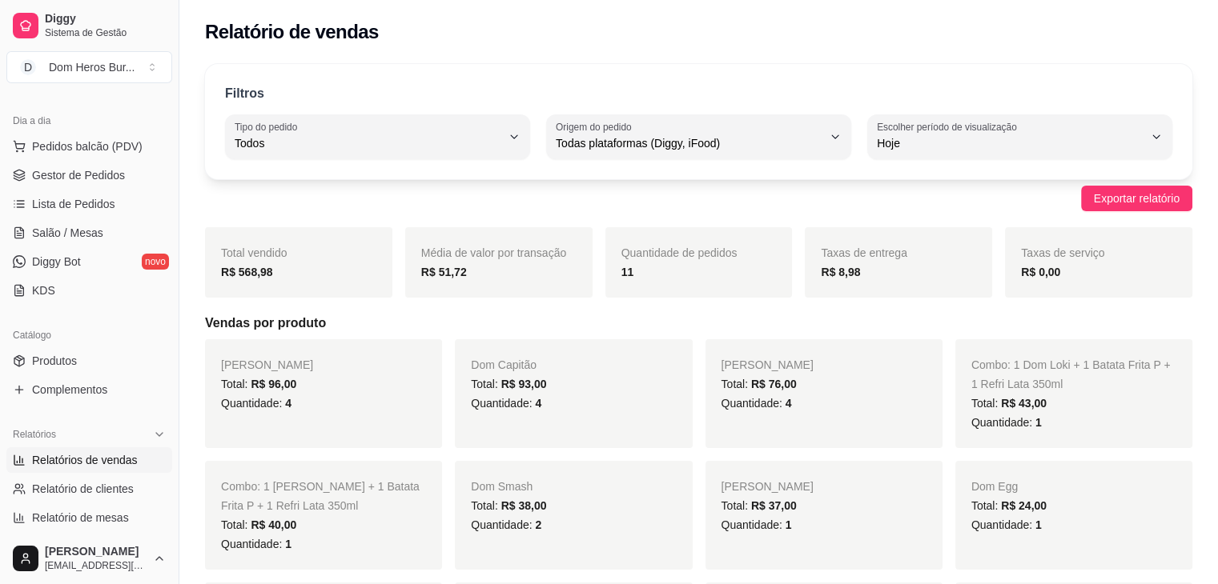
scroll to position [154, 0]
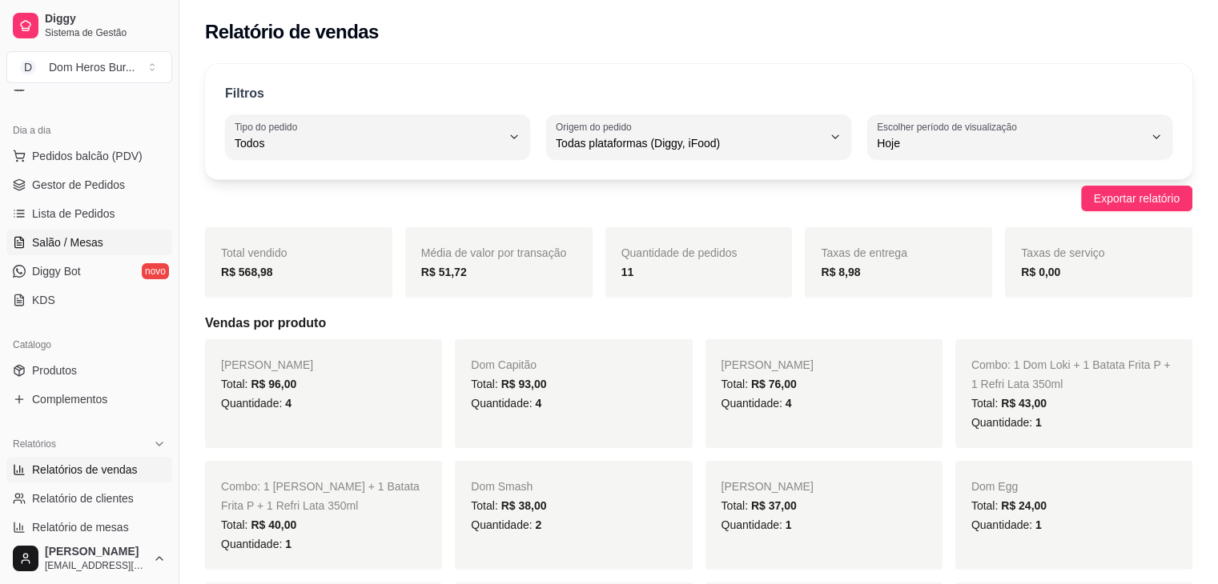
click at [41, 239] on span "Salão / Mesas" at bounding box center [67, 243] width 71 height 16
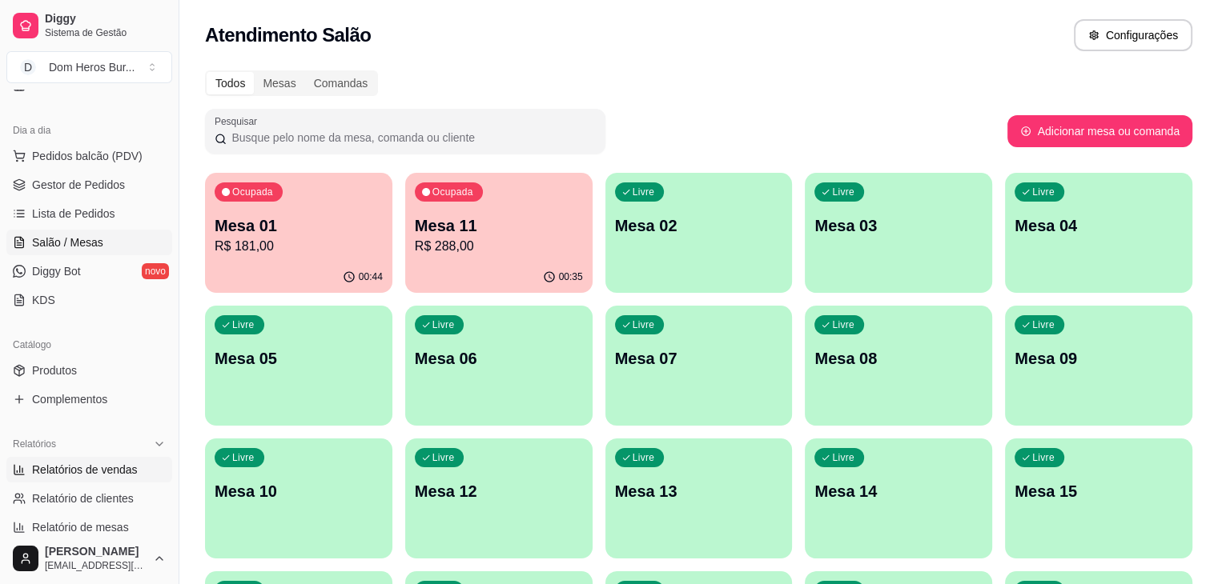
click at [110, 463] on span "Relatórios de vendas" at bounding box center [85, 470] width 106 height 16
select select "ALL"
select select "0"
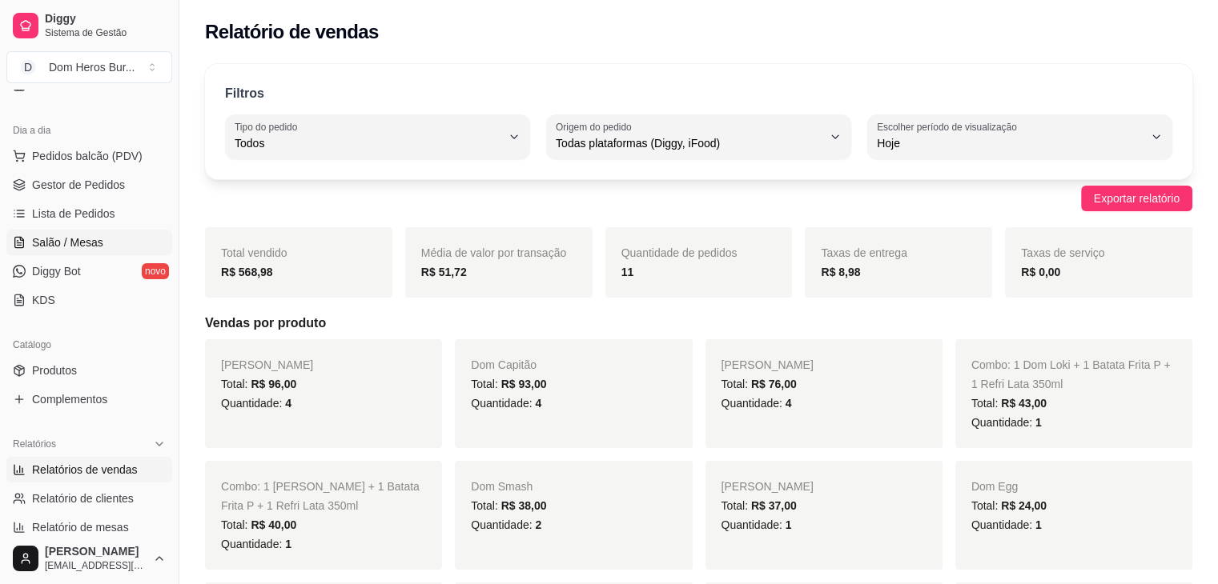
click at [83, 238] on span "Salão / Mesas" at bounding box center [67, 243] width 71 height 16
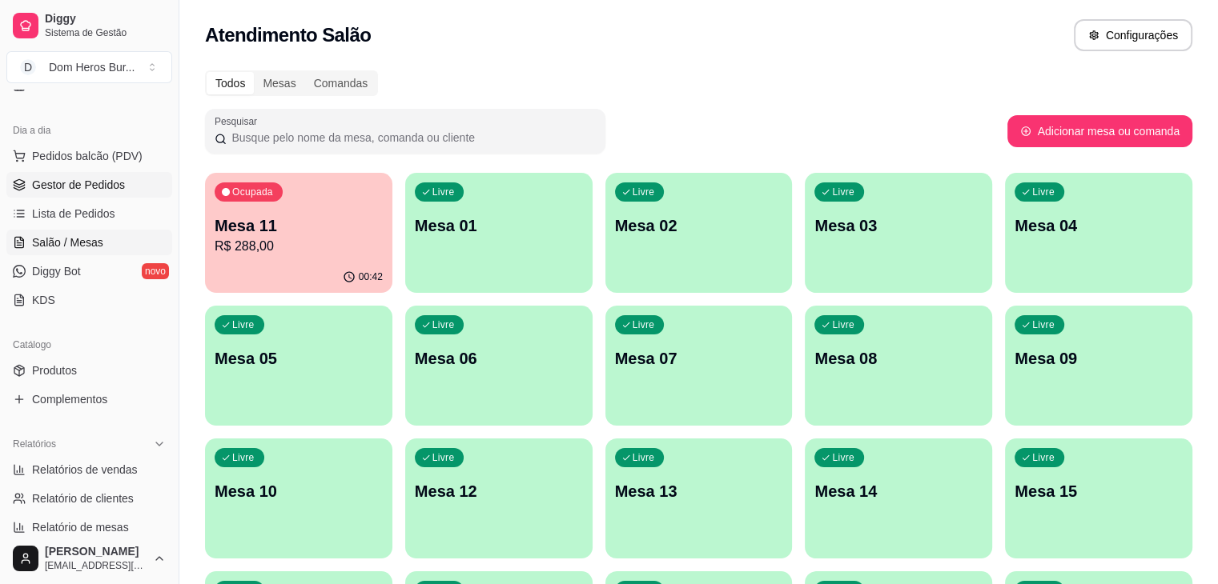
click at [104, 178] on span "Gestor de Pedidos" at bounding box center [78, 185] width 93 height 16
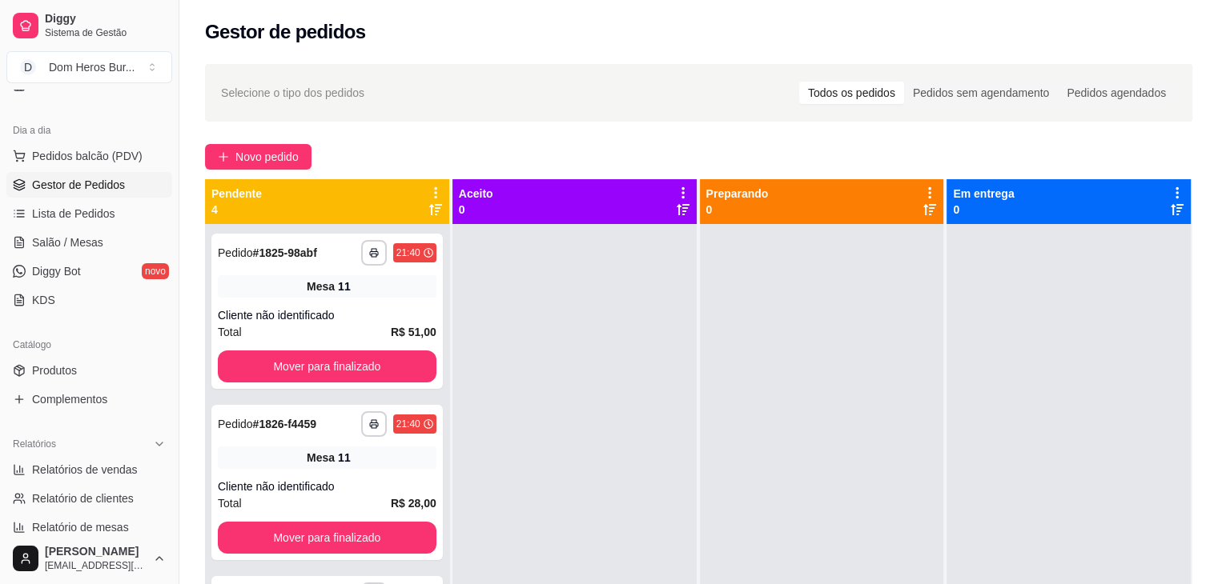
click at [89, 255] on ul "Pedidos balcão (PDV) Gestor de Pedidos Lista de Pedidos Salão / Mesas Diggy Bot…" at bounding box center [89, 228] width 166 height 170
click at [89, 254] on link "Salão / Mesas" at bounding box center [89, 243] width 166 height 26
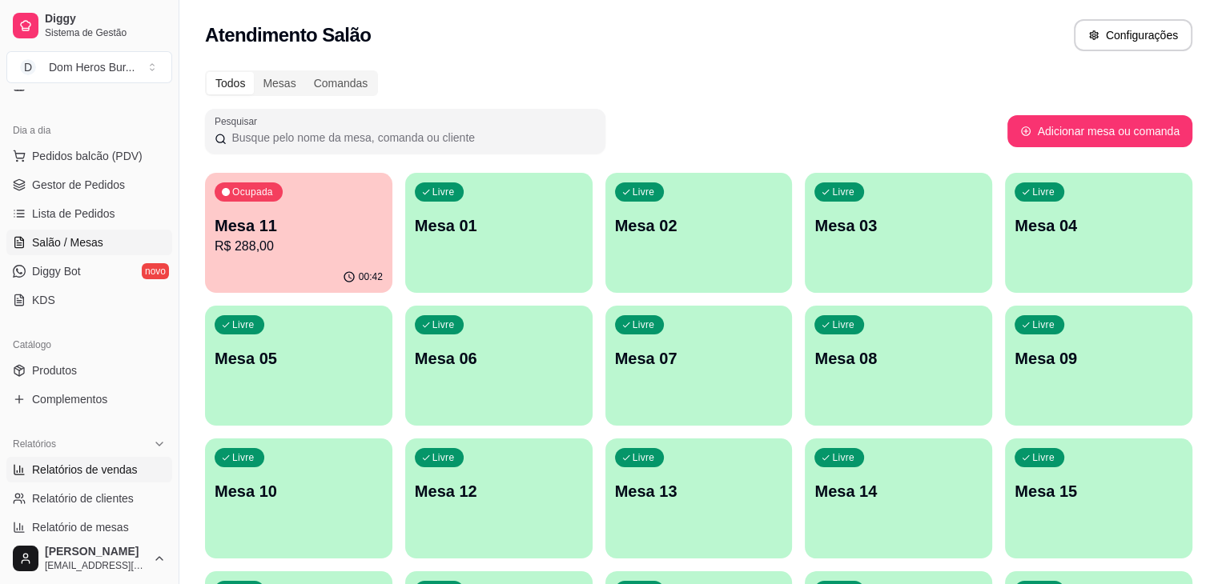
click at [58, 472] on span "Relatórios de vendas" at bounding box center [85, 470] width 106 height 16
select select "ALL"
select select "0"
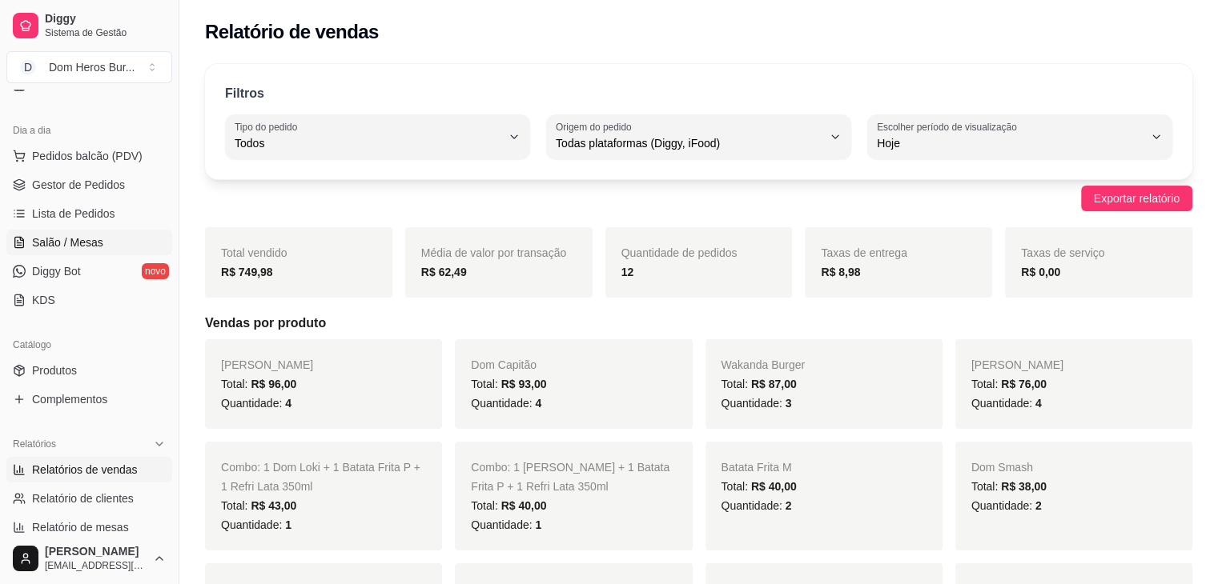
click at [107, 241] on link "Salão / Mesas" at bounding box center [89, 243] width 166 height 26
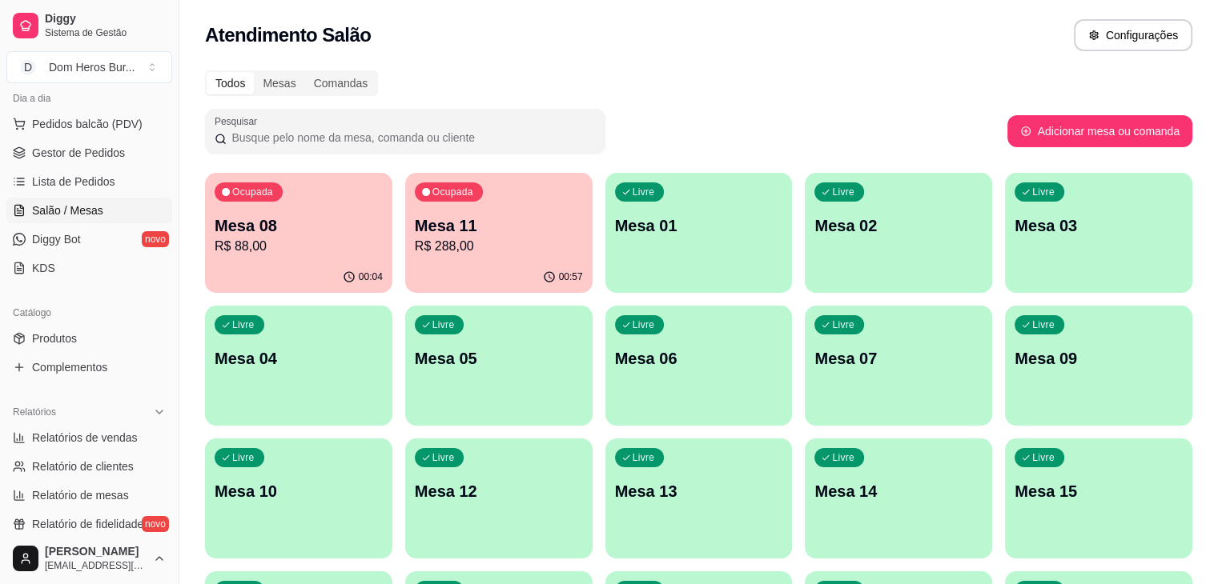
scroll to position [154, 0]
